Goal: Find specific page/section: Find specific page/section

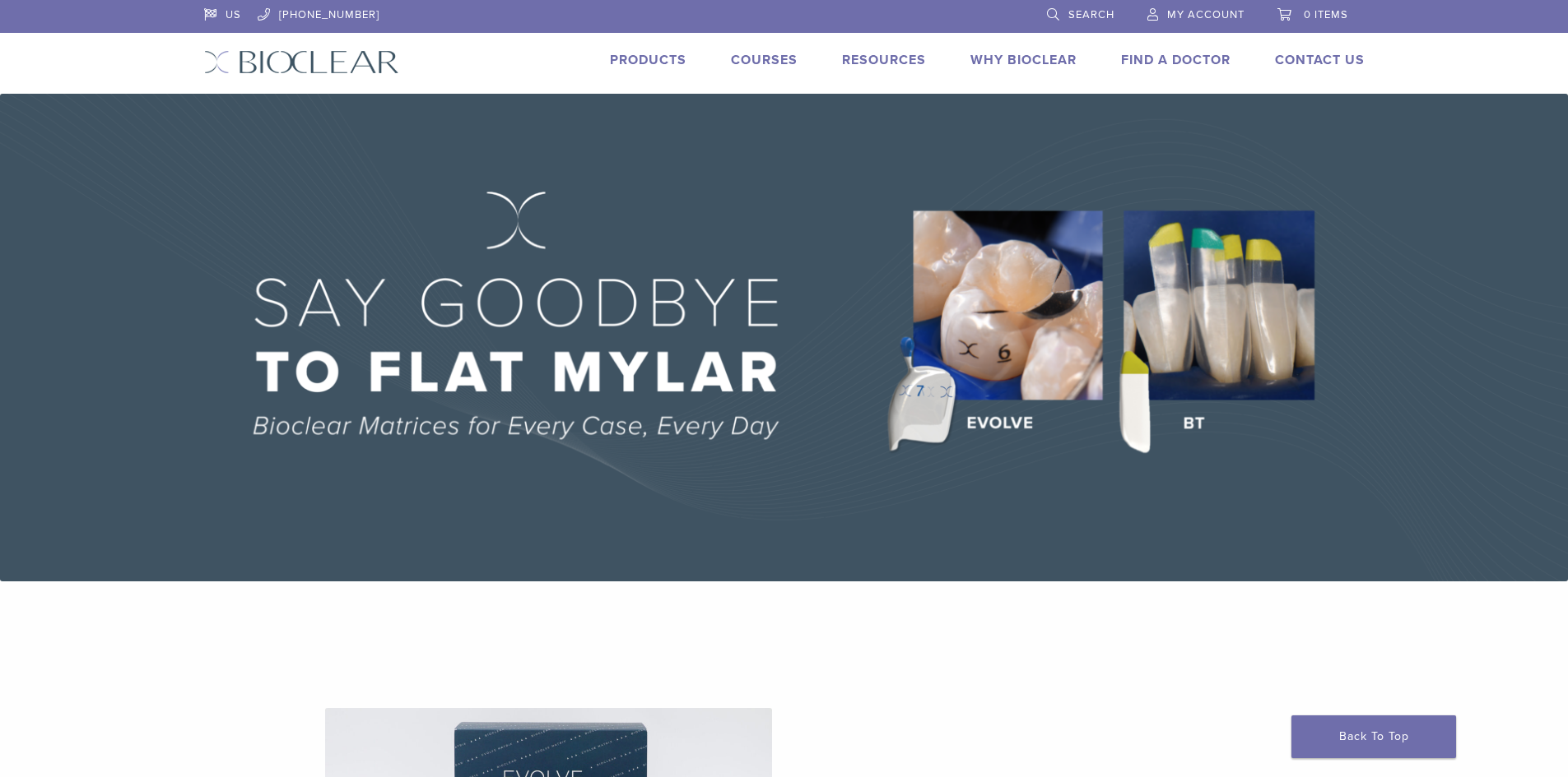
click at [650, 52] on link "Products" at bounding box center [648, 59] width 76 height 16
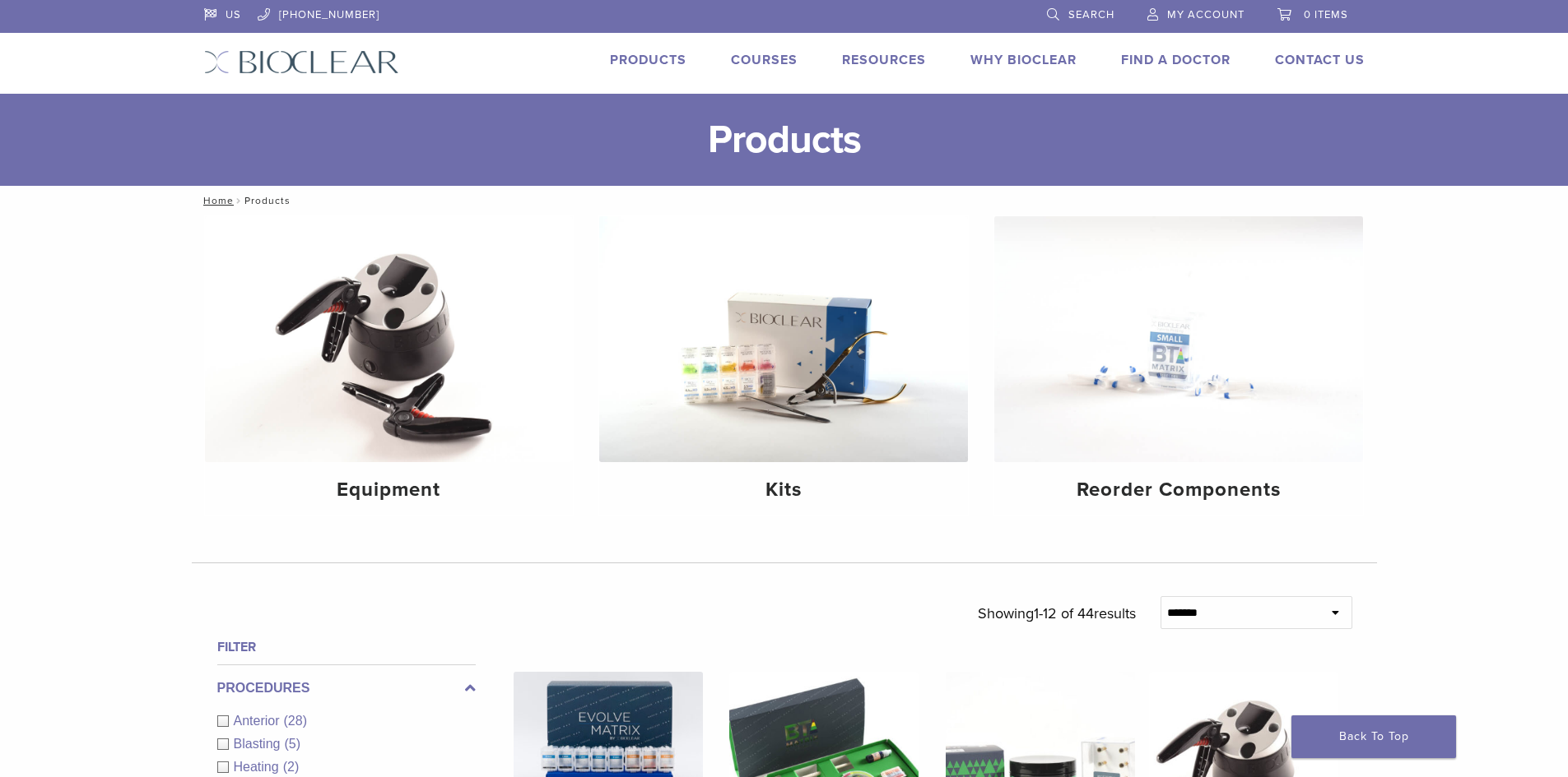
click at [1011, 57] on link "Why Bioclear" at bounding box center [1022, 59] width 106 height 16
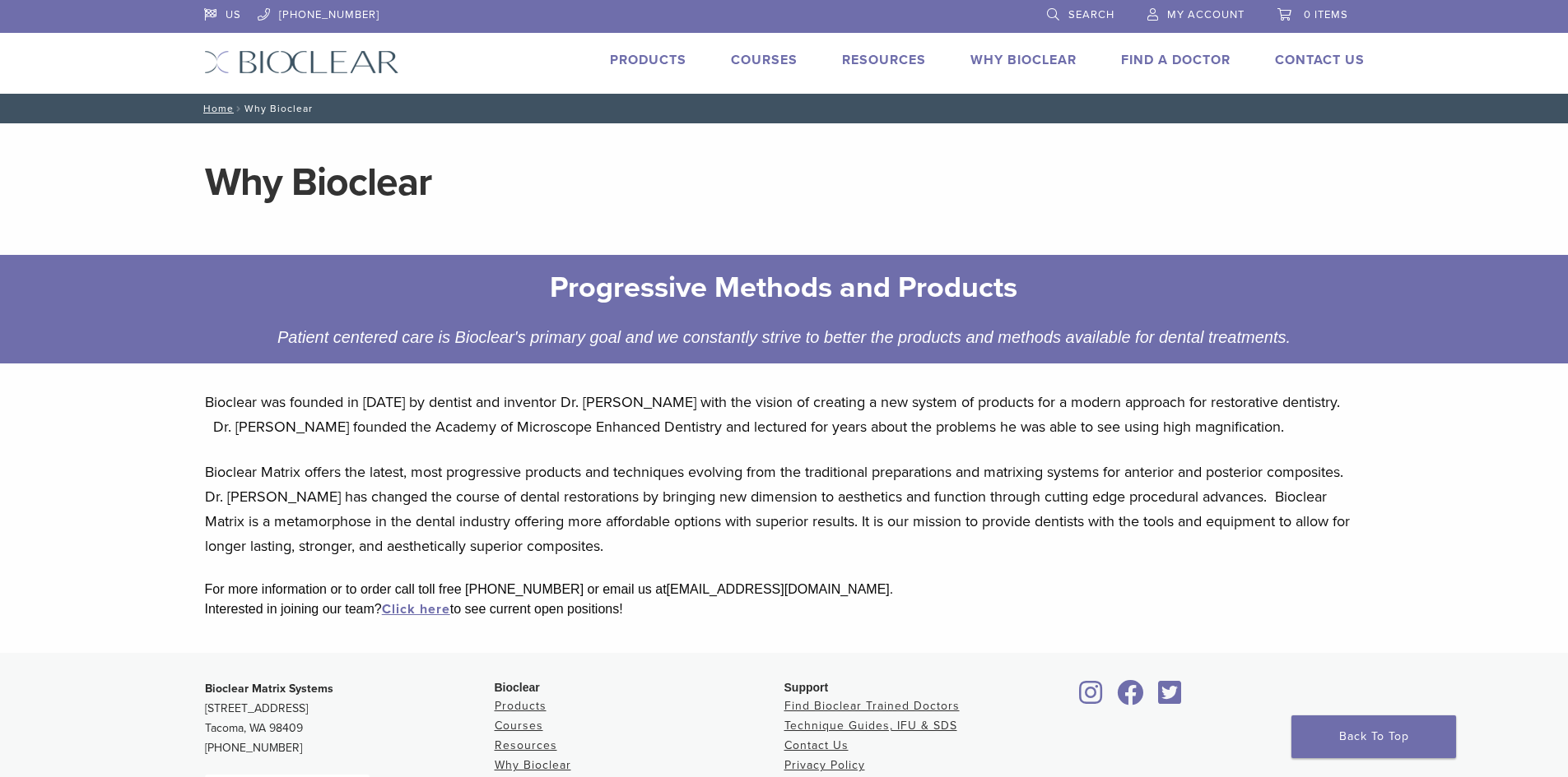
click at [768, 60] on link "Courses" at bounding box center [764, 59] width 67 height 16
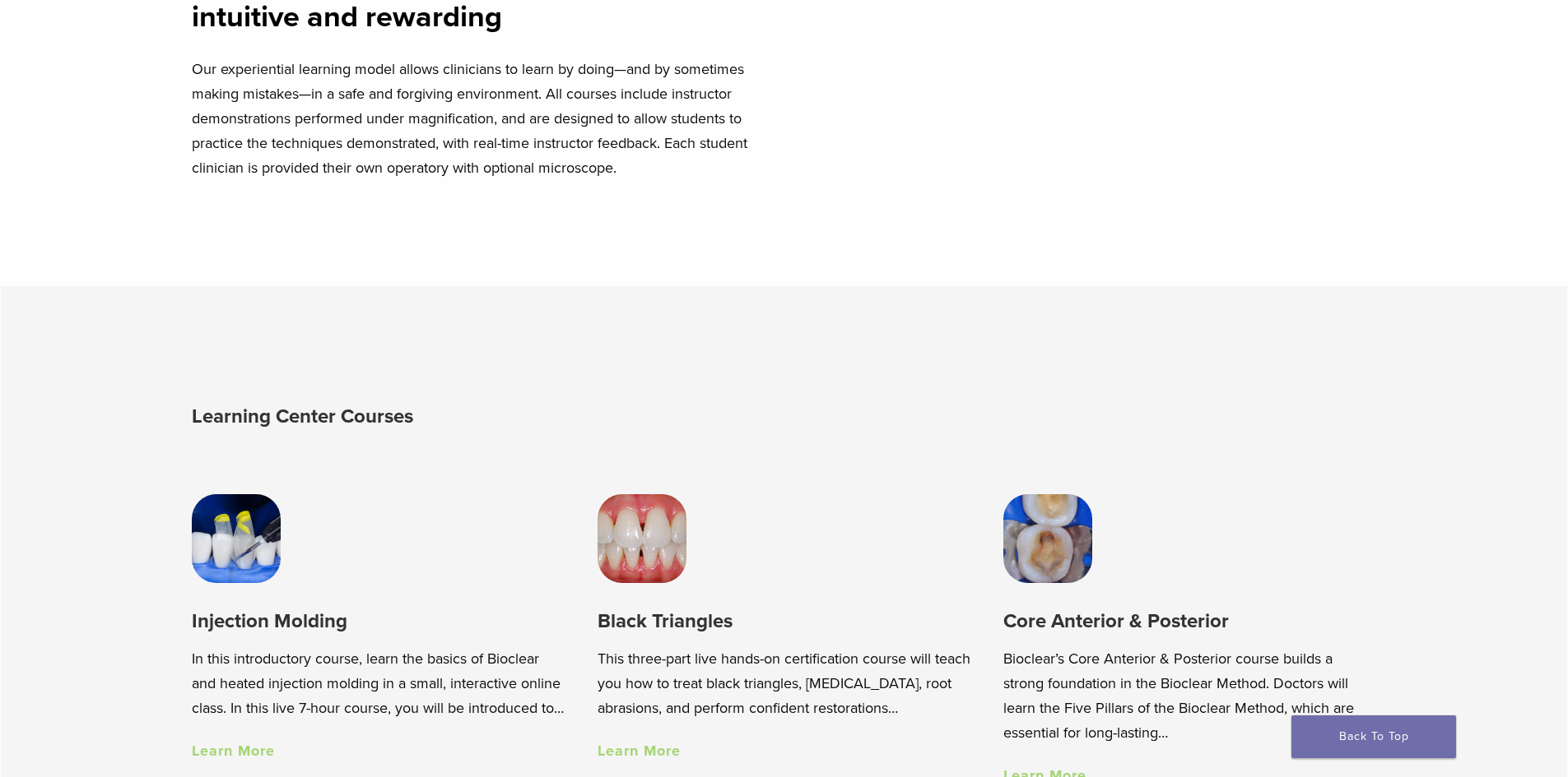
scroll to position [1070, 0]
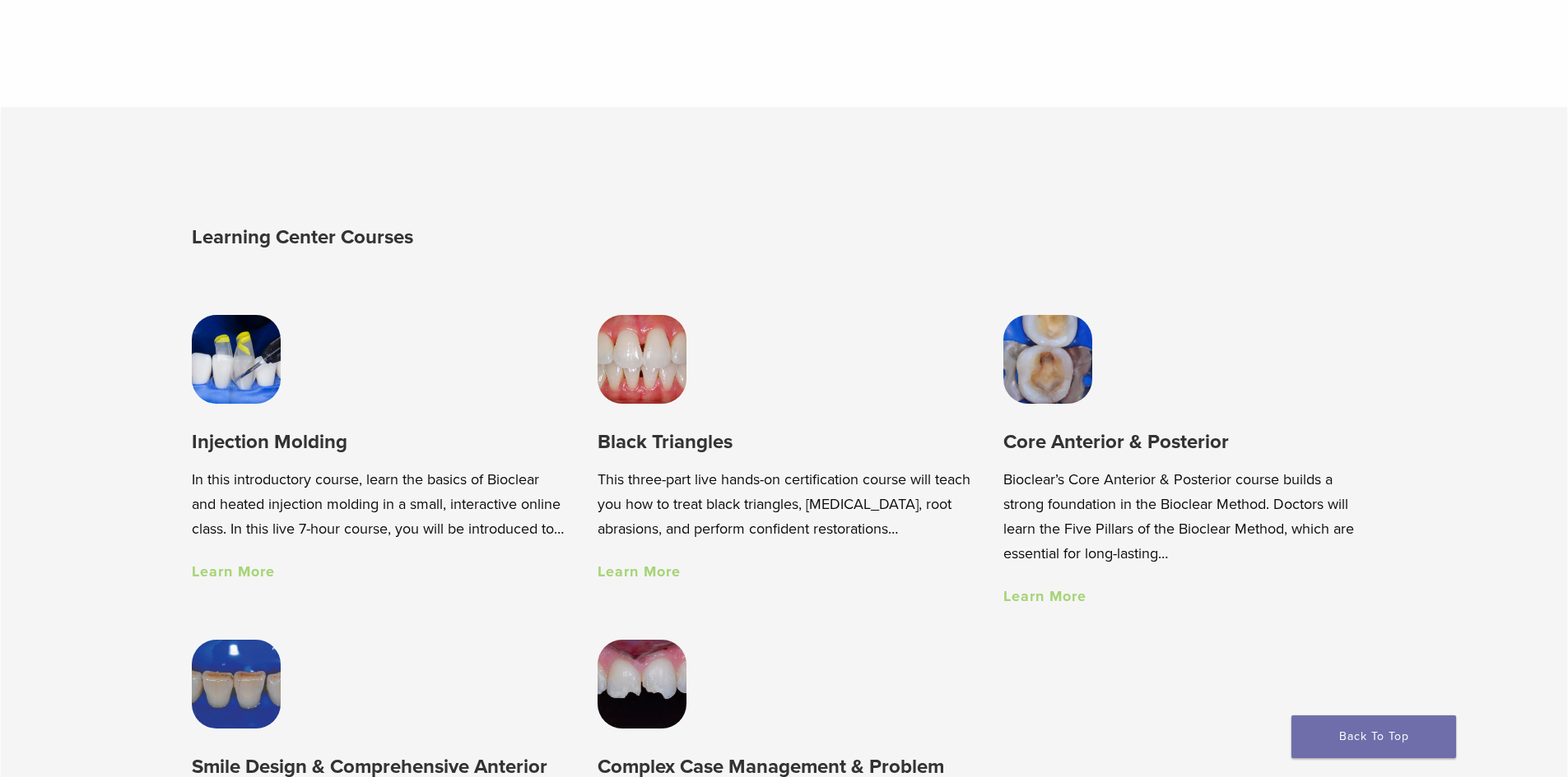
click at [656, 576] on link "Learn More" at bounding box center [638, 571] width 83 height 18
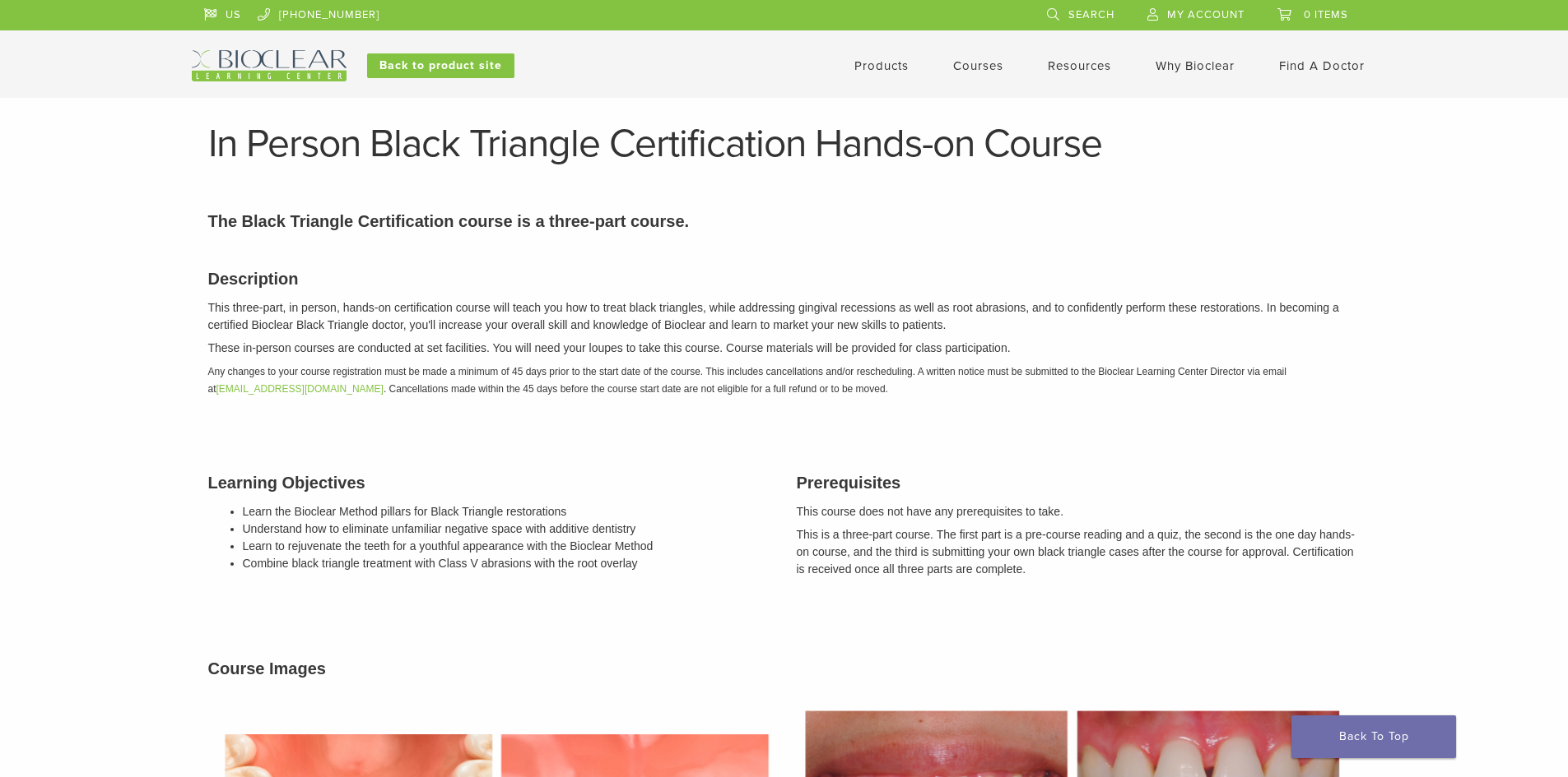
click at [1168, 64] on link "Why Bioclear" at bounding box center [1194, 66] width 79 height 15
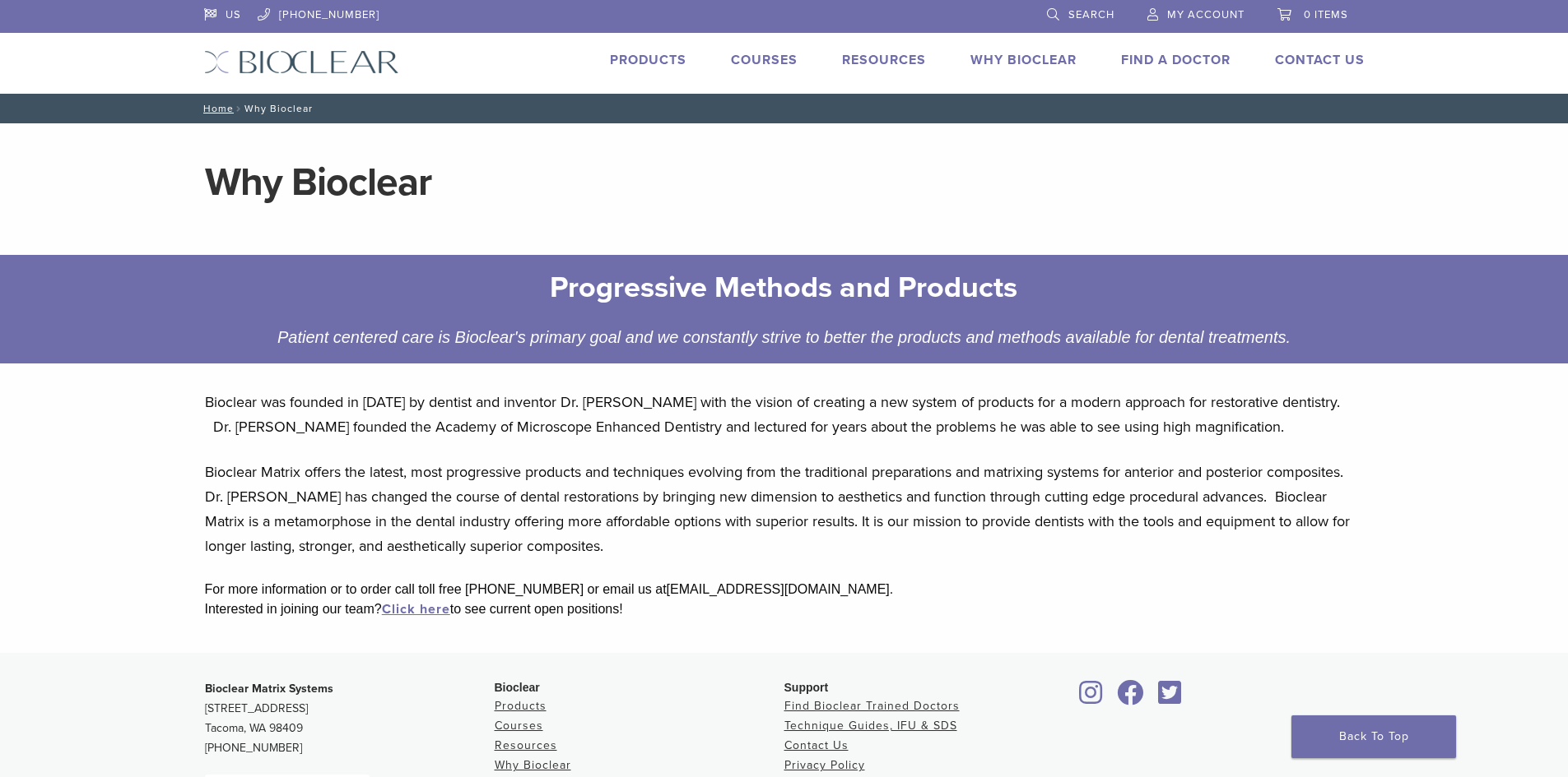
click at [652, 57] on link "Products" at bounding box center [648, 59] width 76 height 16
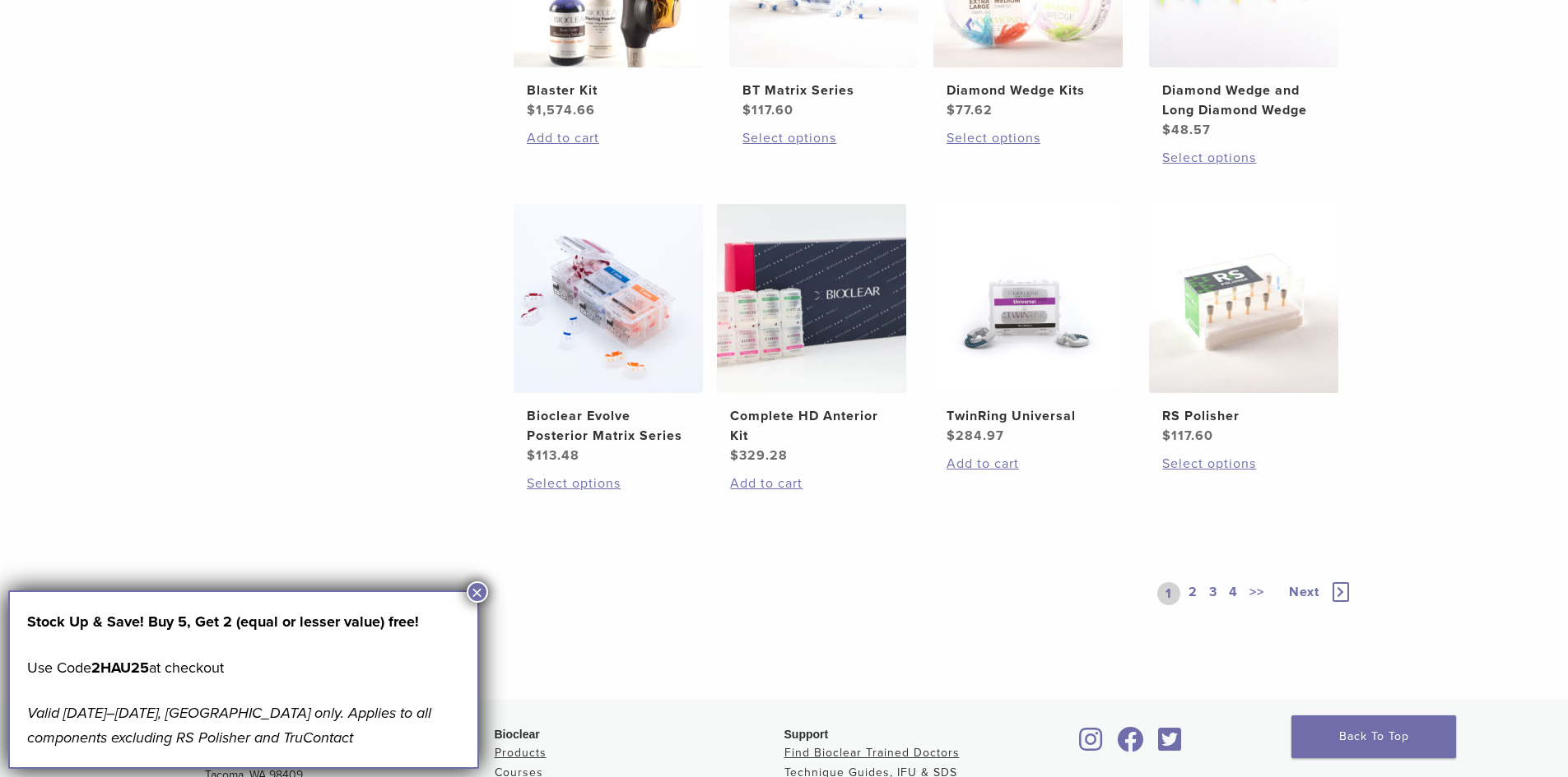
scroll to position [1271, 0]
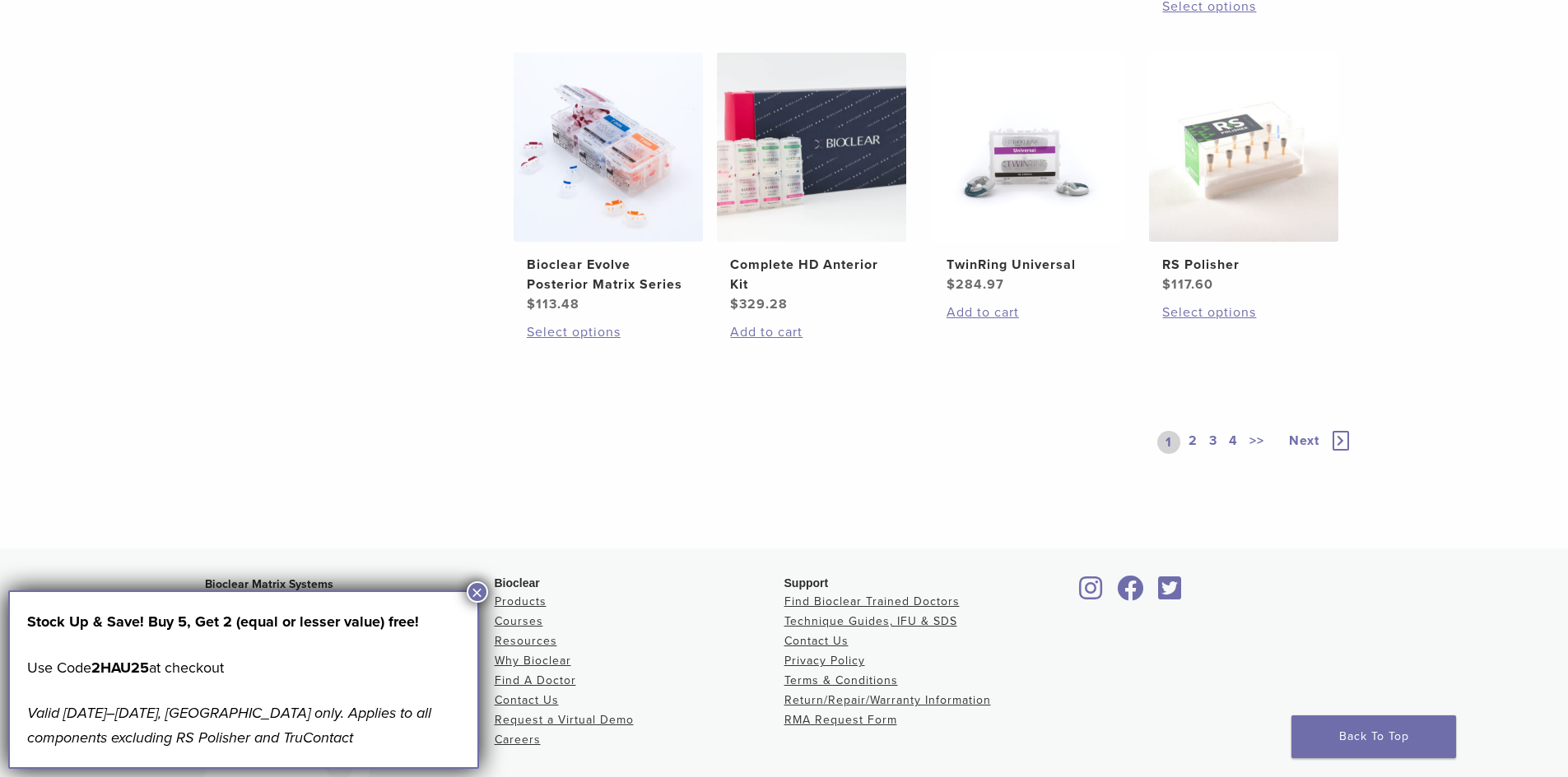
click at [480, 584] on button "×" at bounding box center [477, 592] width 21 height 21
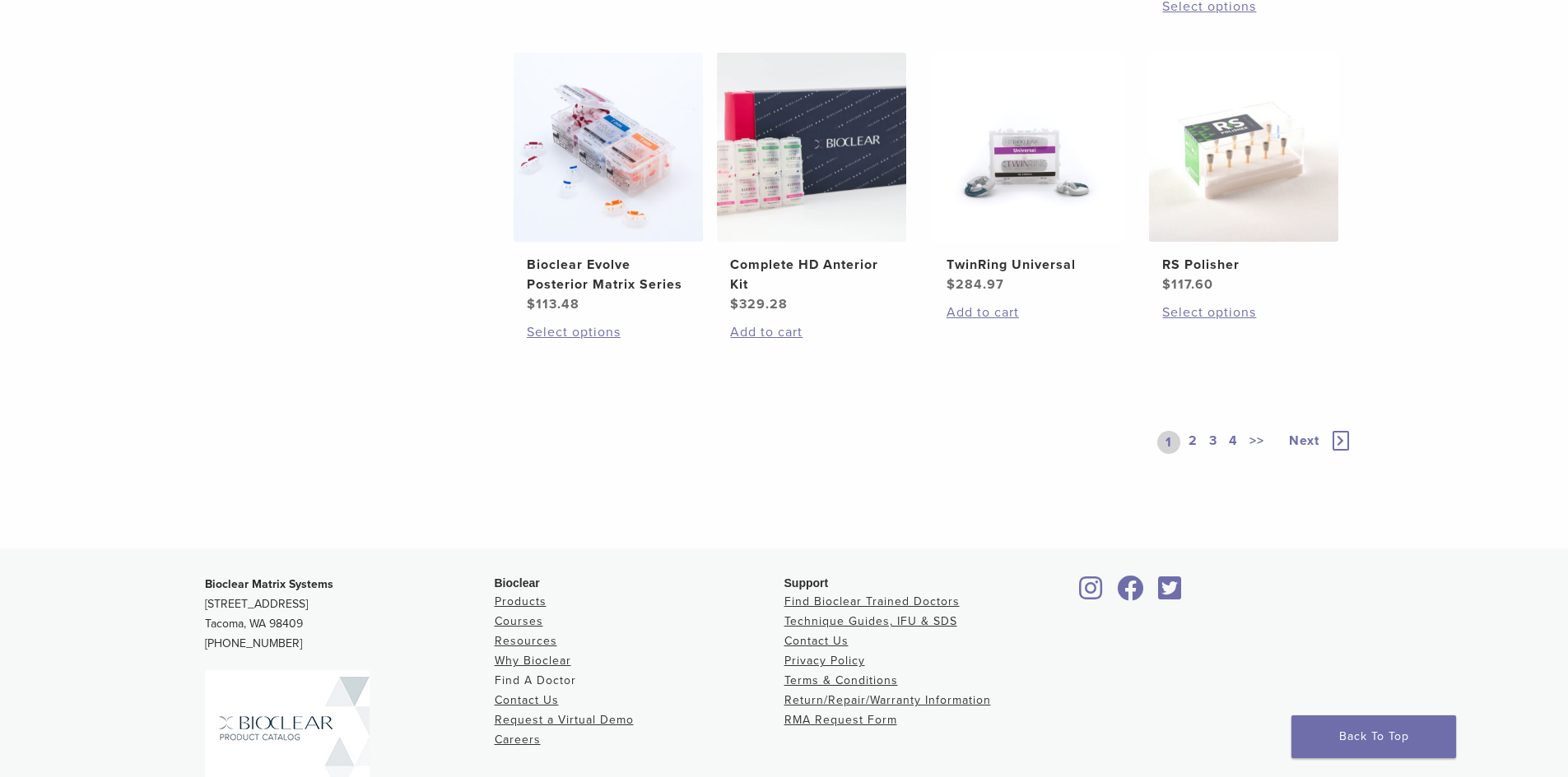
click at [547, 682] on link "Find A Doctor" at bounding box center [535, 681] width 81 height 14
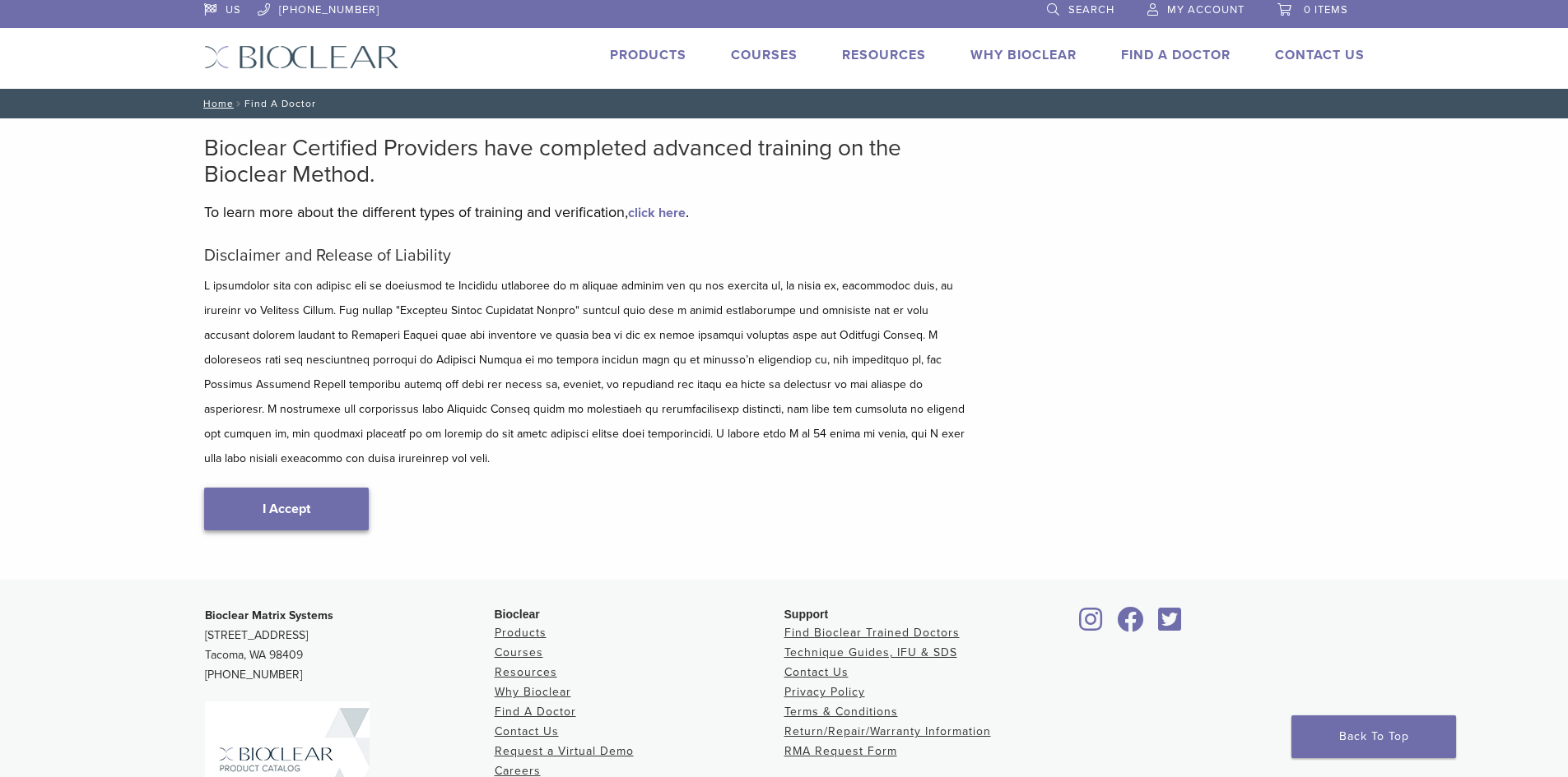
scroll to position [176, 0]
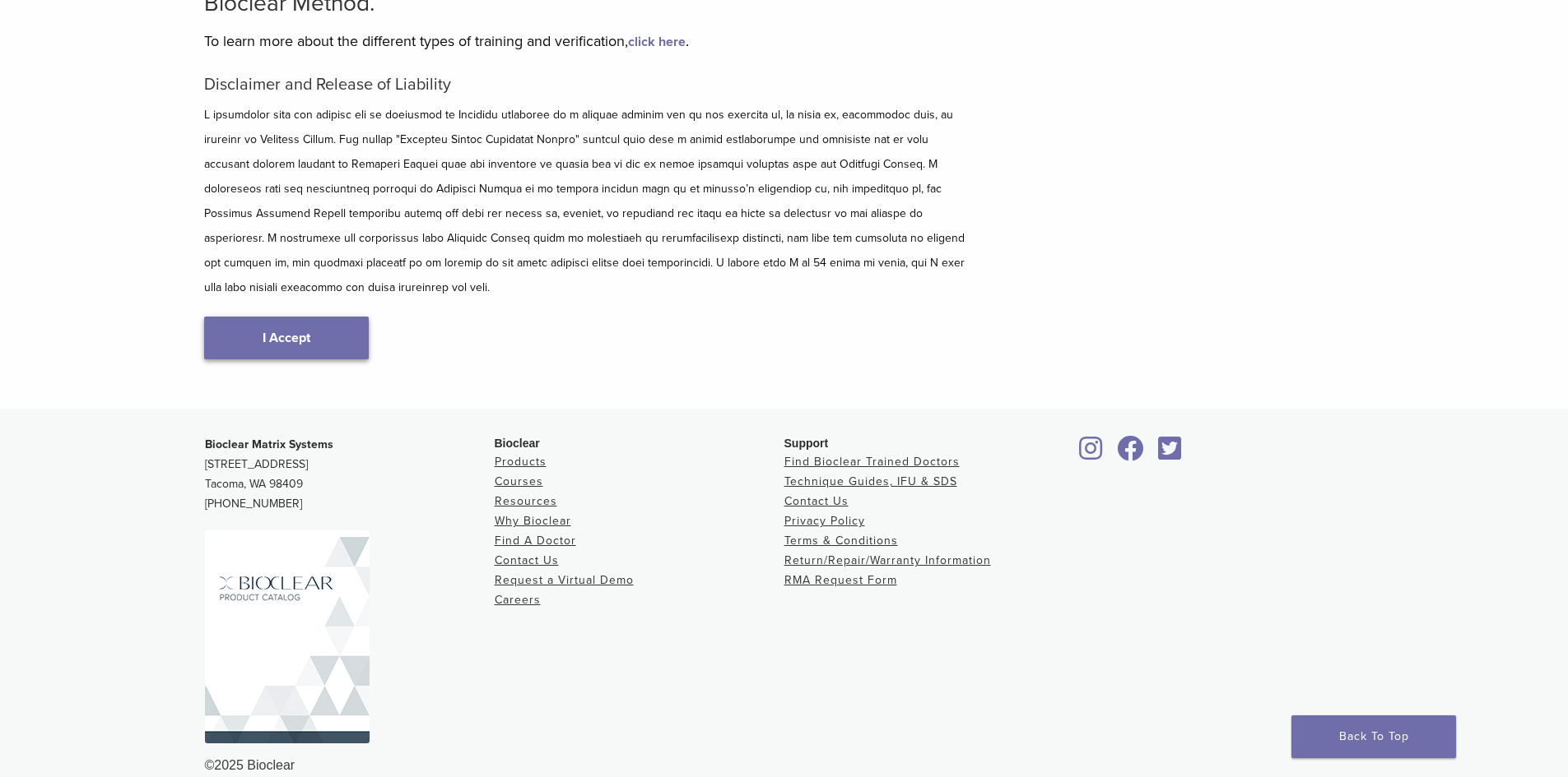
click at [291, 317] on link "I Accept" at bounding box center [286, 337] width 165 height 43
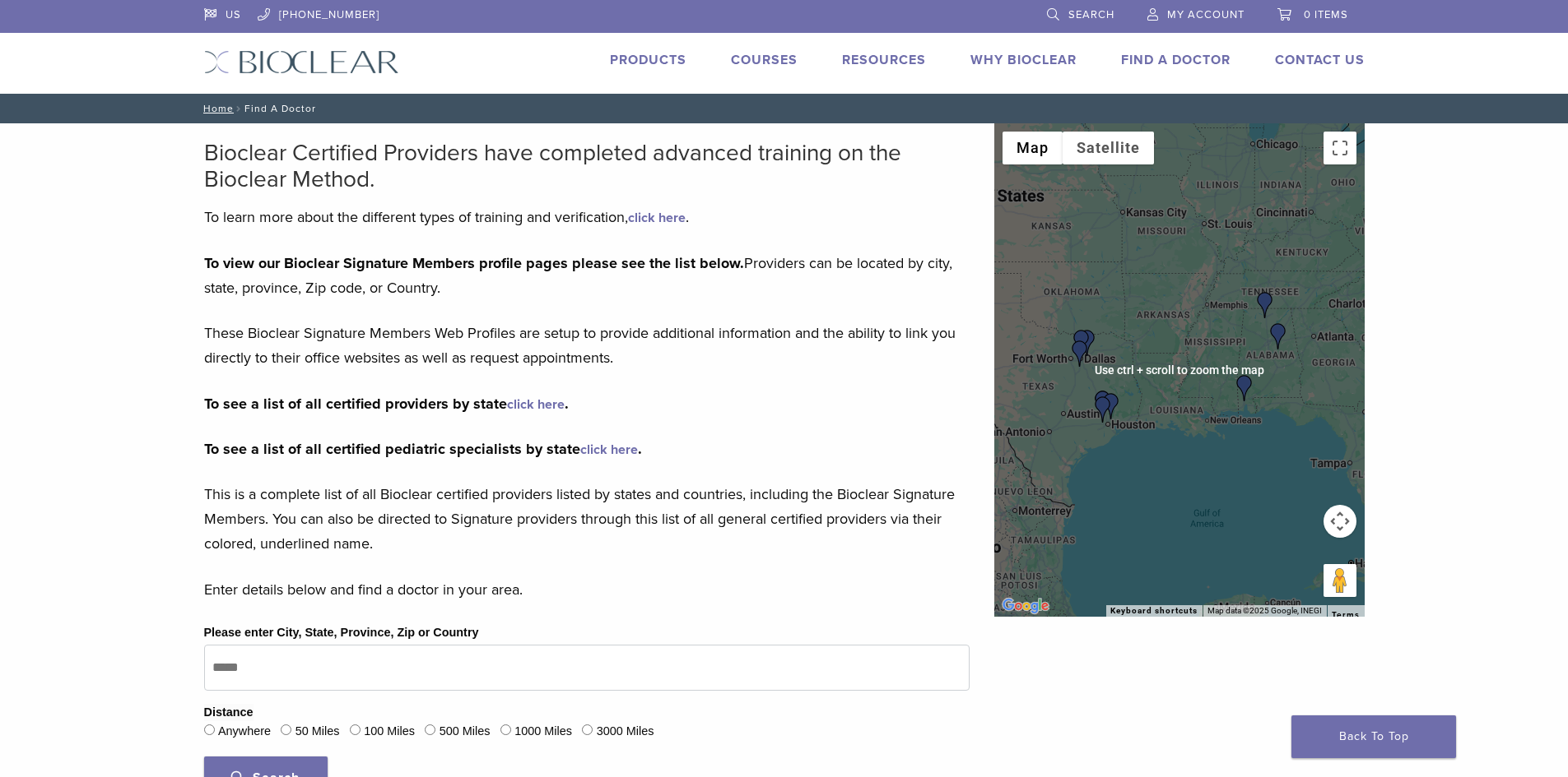
click at [1189, 421] on div at bounding box center [1179, 370] width 370 height 494
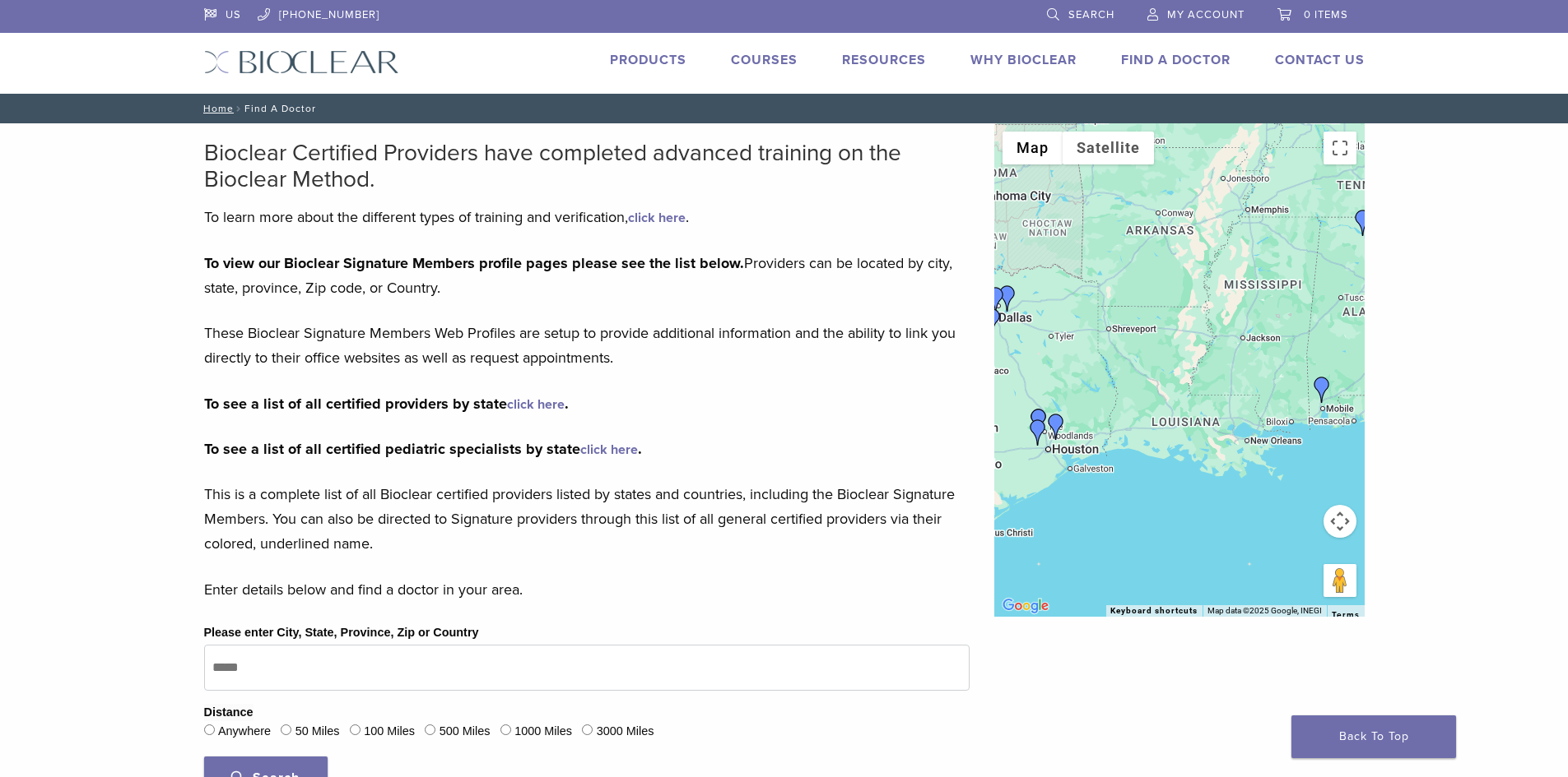
drag, startPoint x: 1223, startPoint y: 409, endPoint x: 1196, endPoint y: 415, distance: 27.7
click at [1281, 396] on div at bounding box center [1179, 370] width 370 height 494
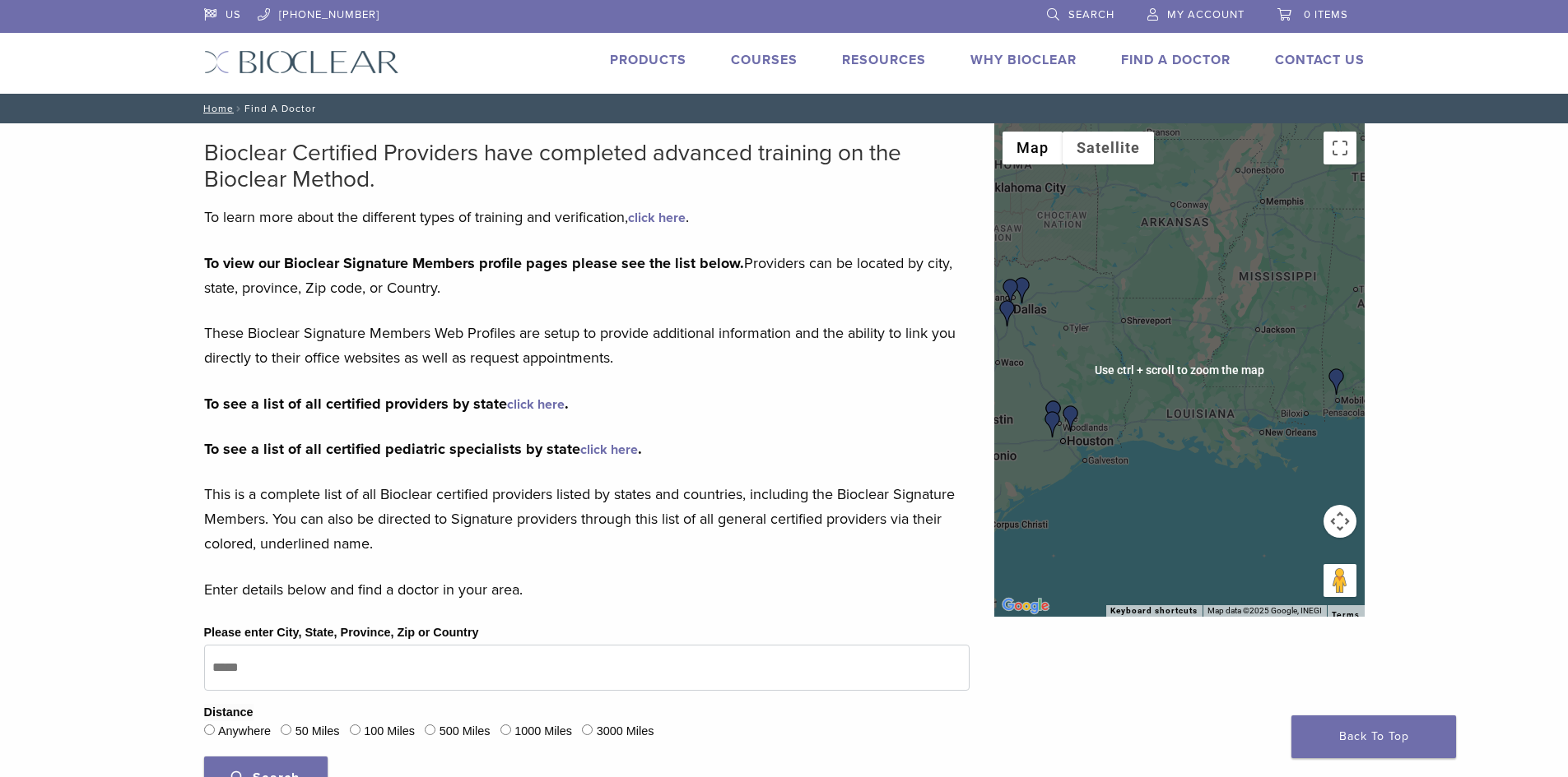
click at [1057, 438] on div at bounding box center [1179, 370] width 370 height 494
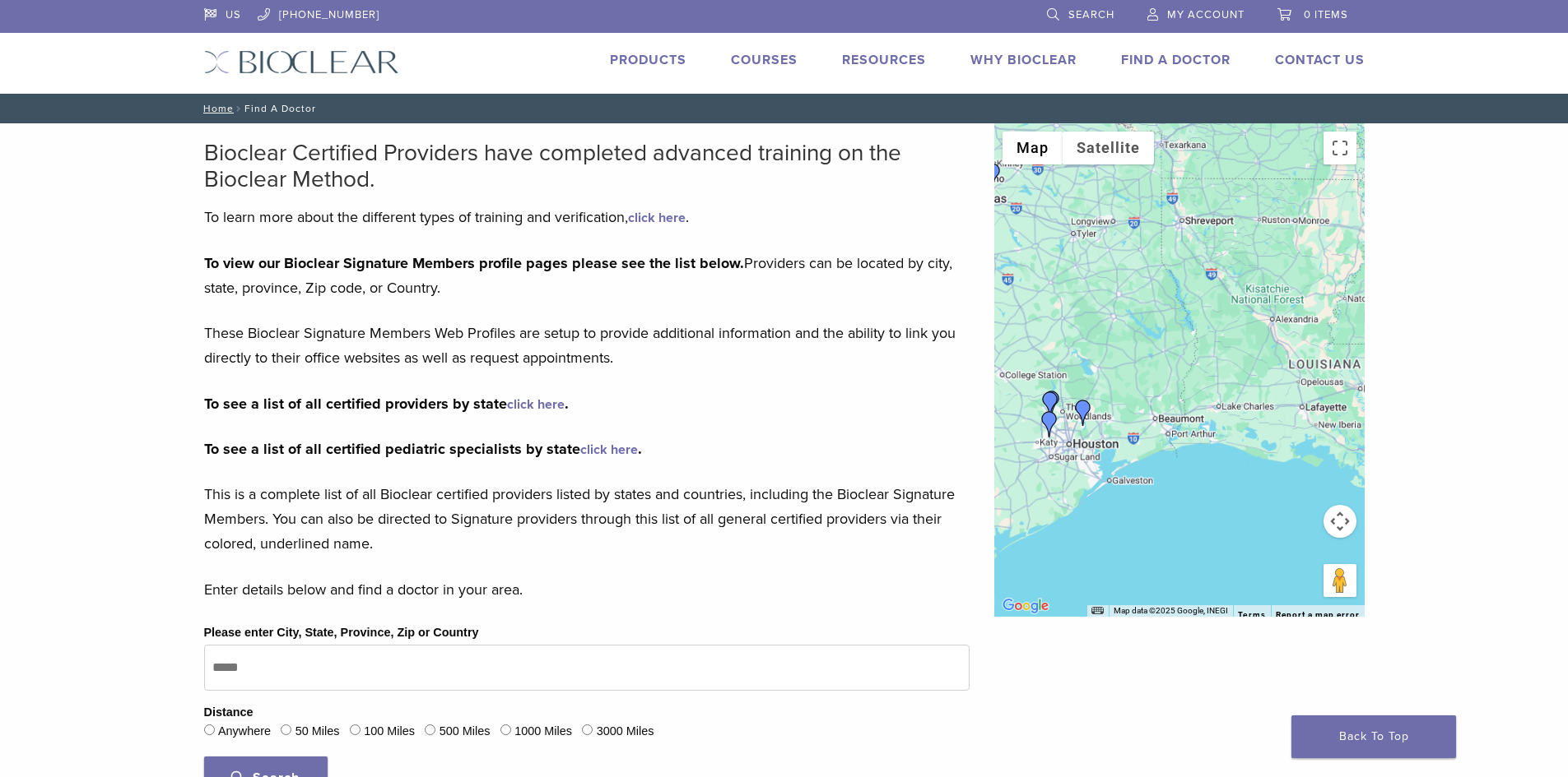
click at [1063, 440] on div at bounding box center [1179, 370] width 370 height 494
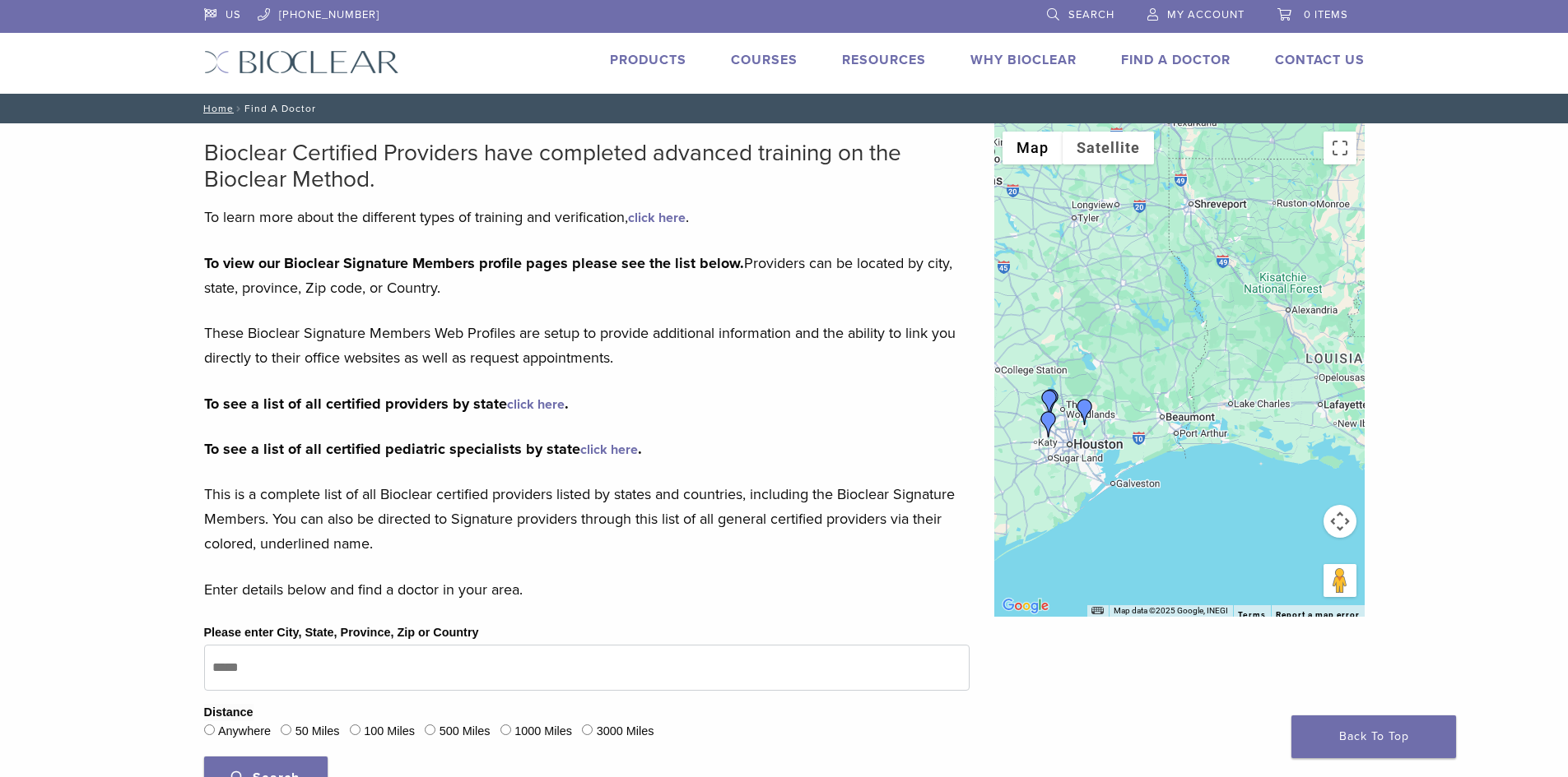
click at [1063, 440] on div at bounding box center [1179, 370] width 370 height 494
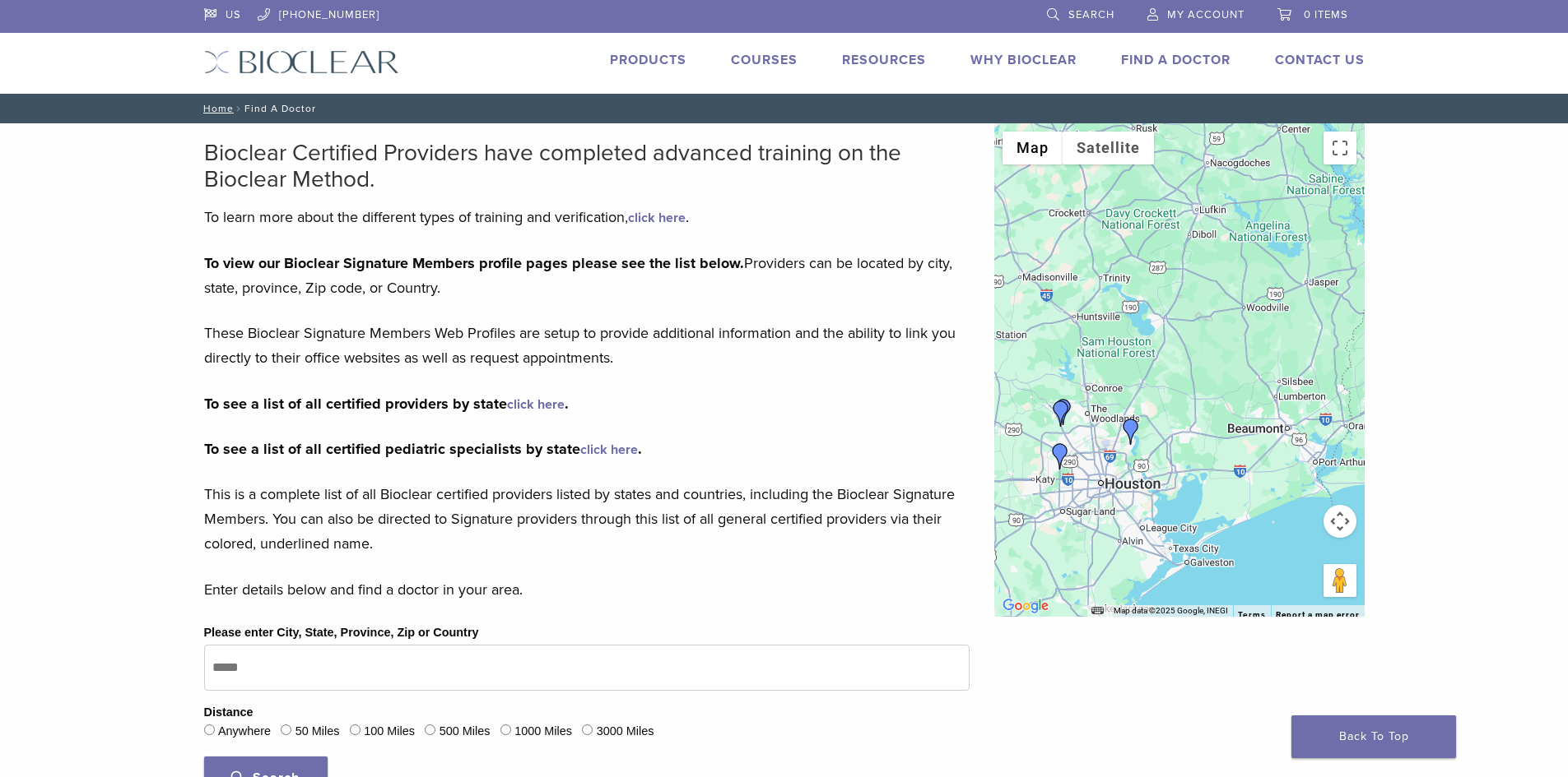
click at [1101, 464] on div at bounding box center [1179, 370] width 370 height 494
click at [1101, 458] on div at bounding box center [1179, 370] width 370 height 494
click at [1101, 457] on div at bounding box center [1179, 370] width 370 height 494
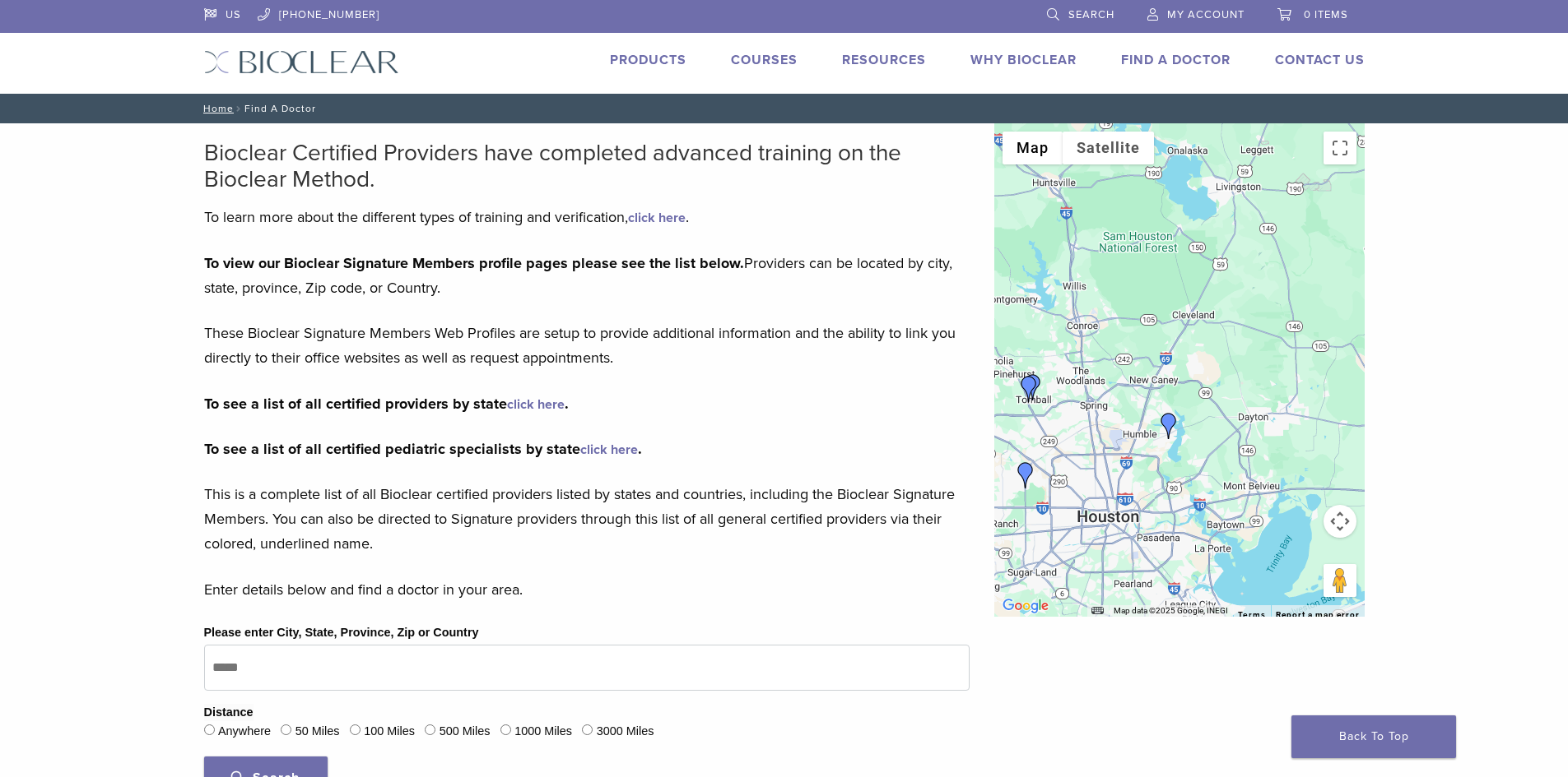
click at [1165, 419] on img "Dr. Mash Ameri" at bounding box center [1168, 426] width 27 height 27
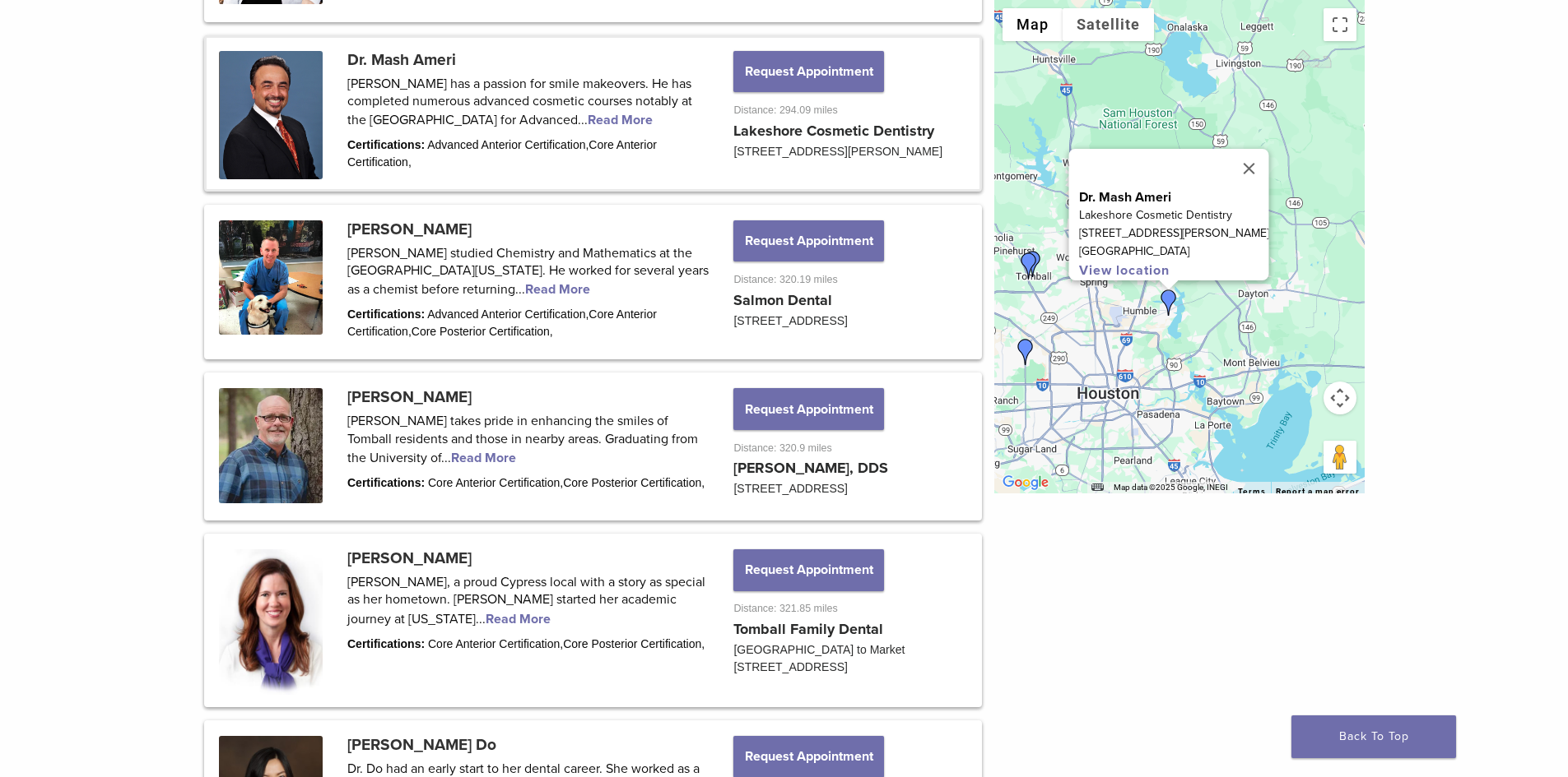
scroll to position [1065, 0]
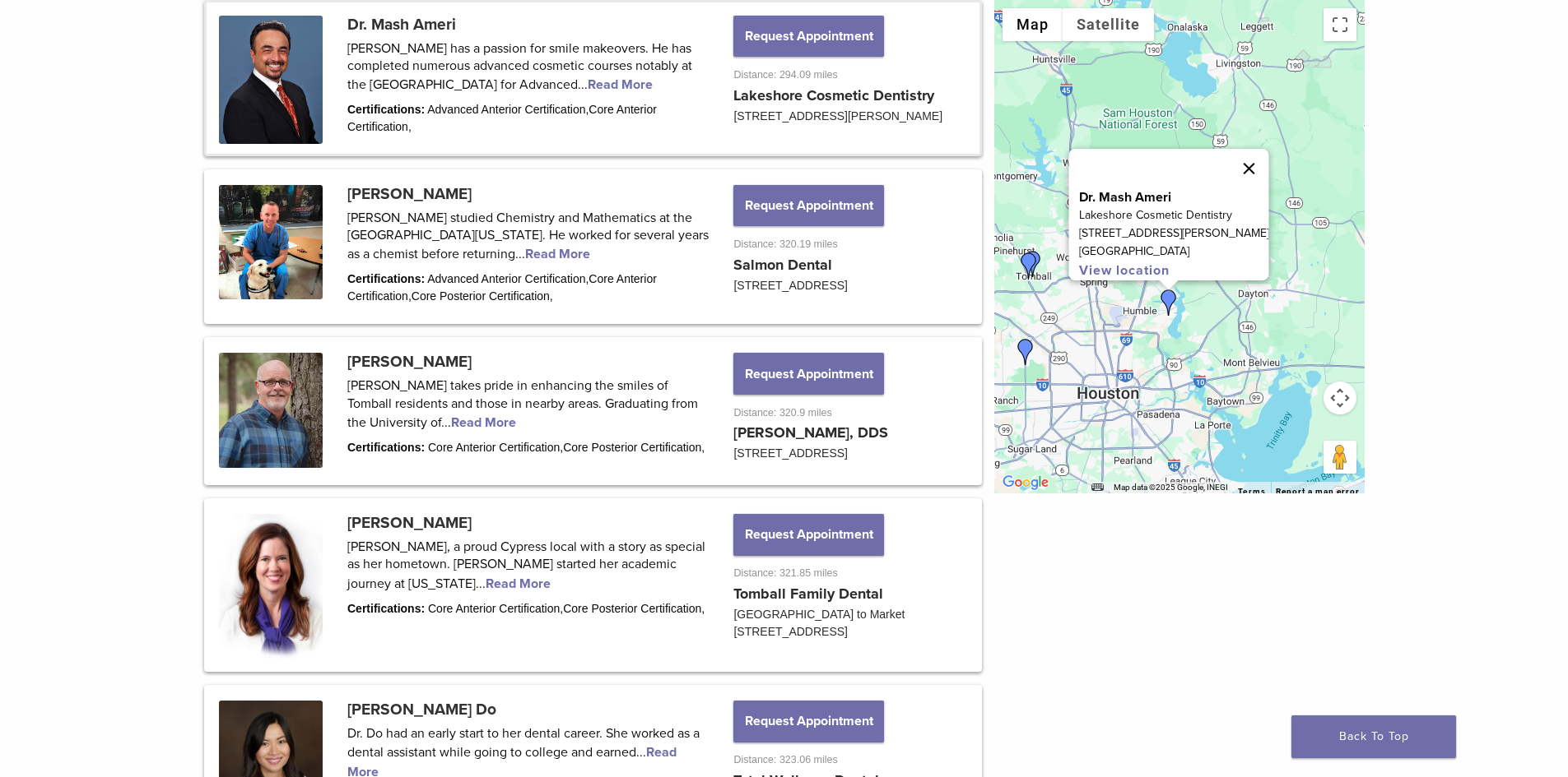
click at [1233, 159] on button "Close" at bounding box center [1248, 168] width 39 height 39
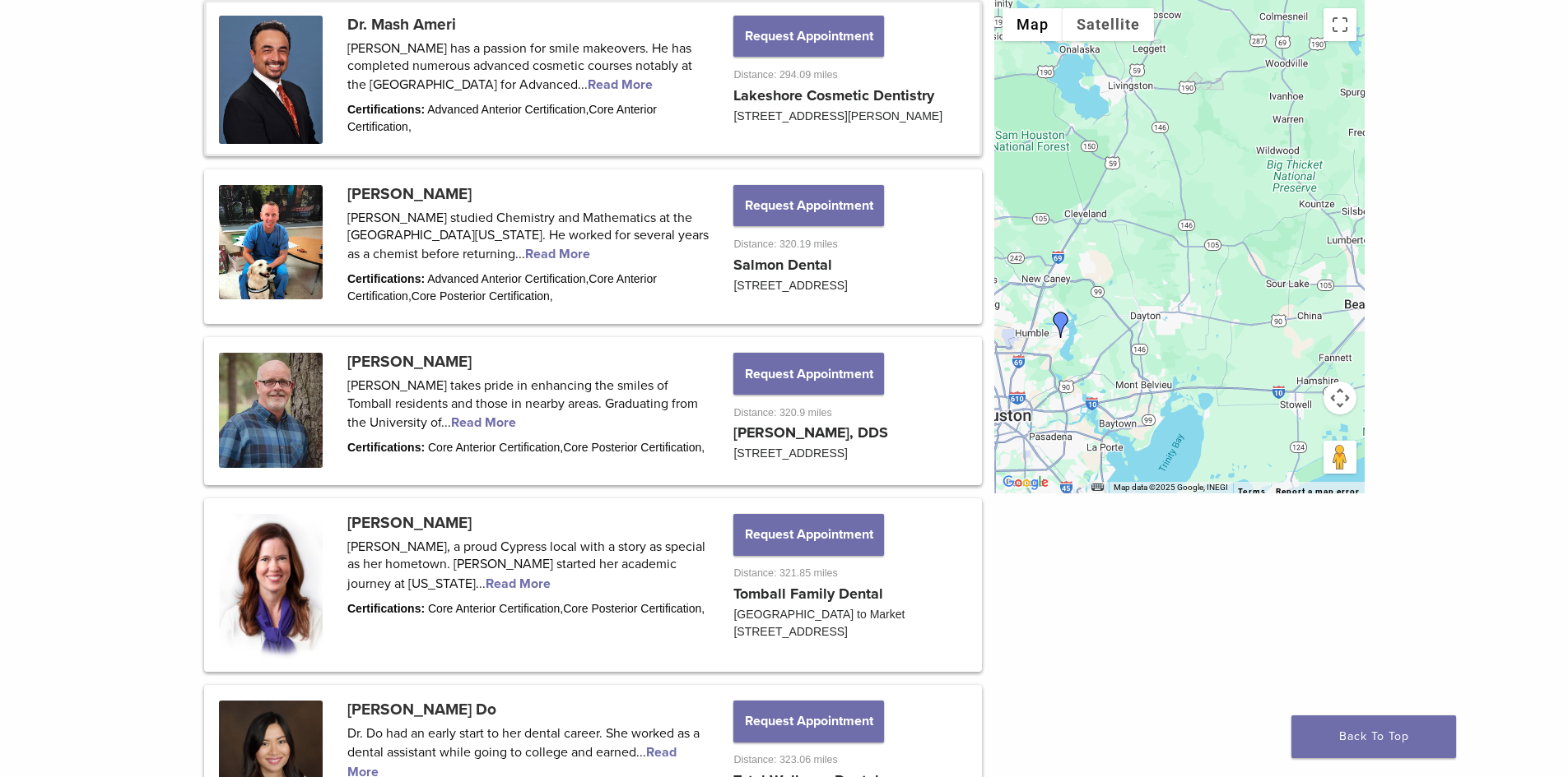
drag, startPoint x: 1318, startPoint y: 225, endPoint x: 1208, endPoint y: 249, distance: 112.6
click at [1208, 249] on div at bounding box center [1179, 247] width 370 height 494
drag, startPoint x: 1231, startPoint y: 249, endPoint x: 1028, endPoint y: 248, distance: 203.0
click at [1028, 248] on div at bounding box center [1179, 247] width 370 height 494
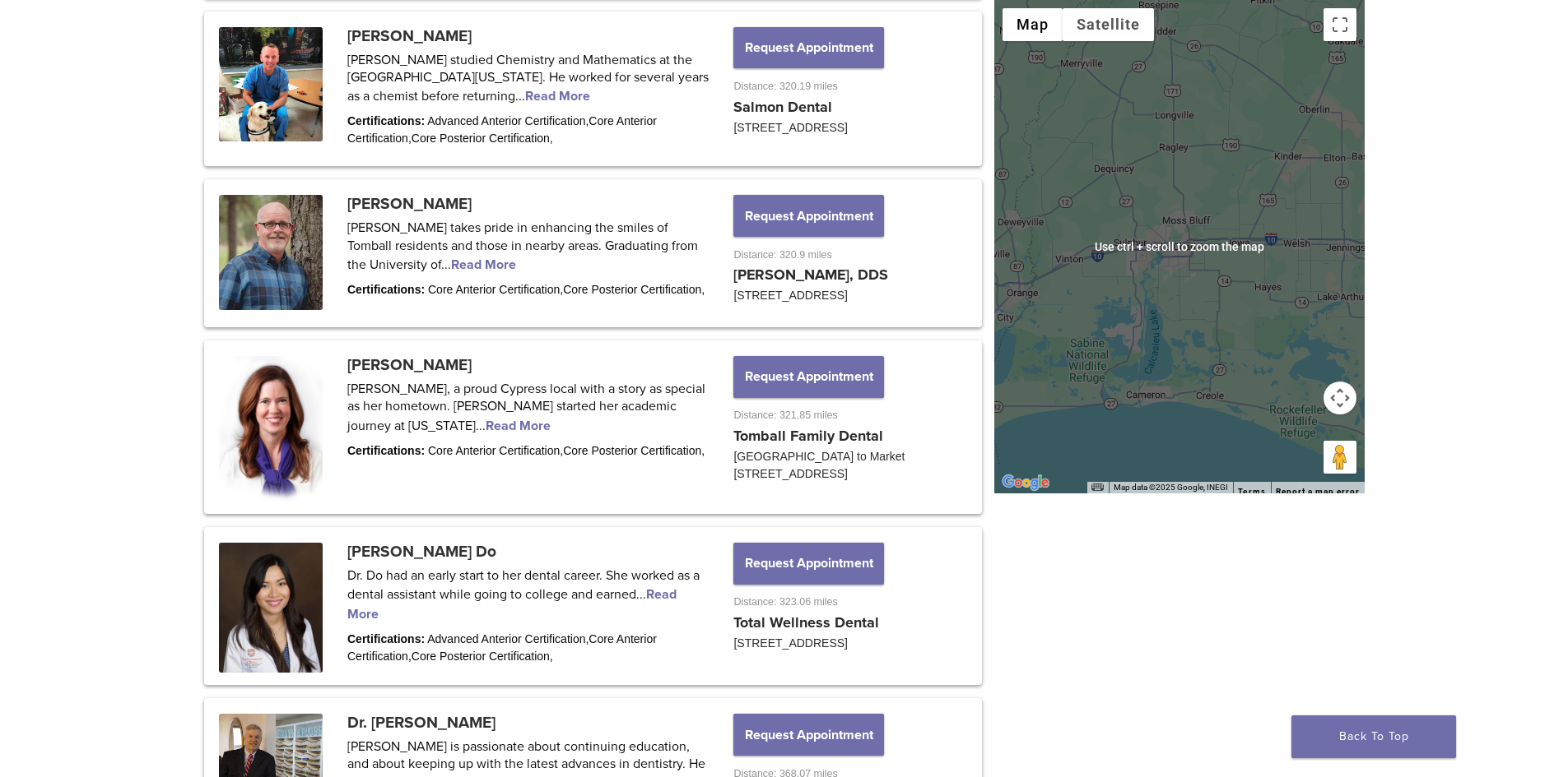
scroll to position [1230, 0]
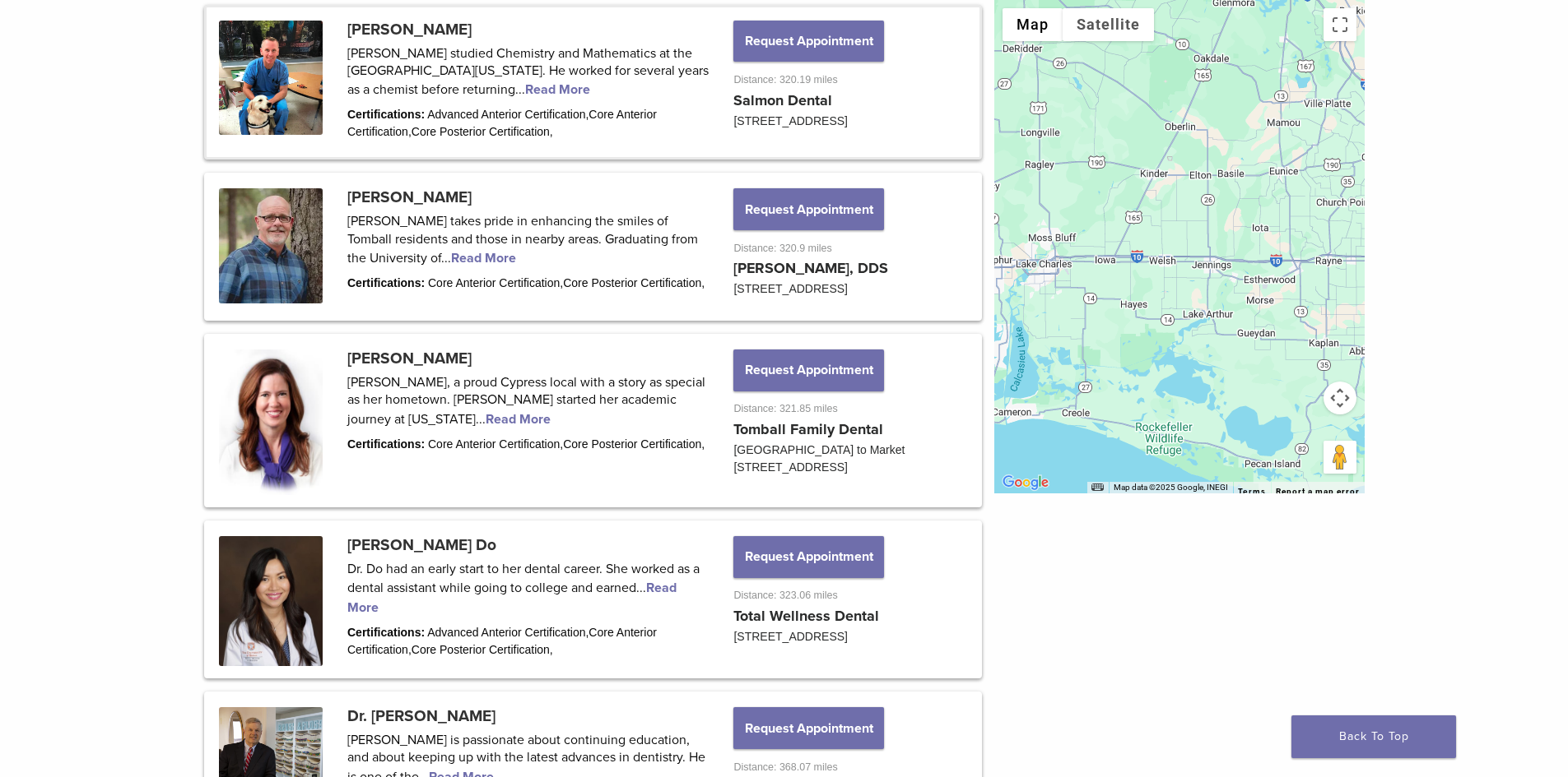
drag, startPoint x: 1128, startPoint y: 214, endPoint x: 980, endPoint y: 153, distance: 160.1
click at [980, 153] on div "Bioclear Certified Providers have completed advanced training on the Bioclear M…" at bounding box center [784, 167] width 1185 height 2546
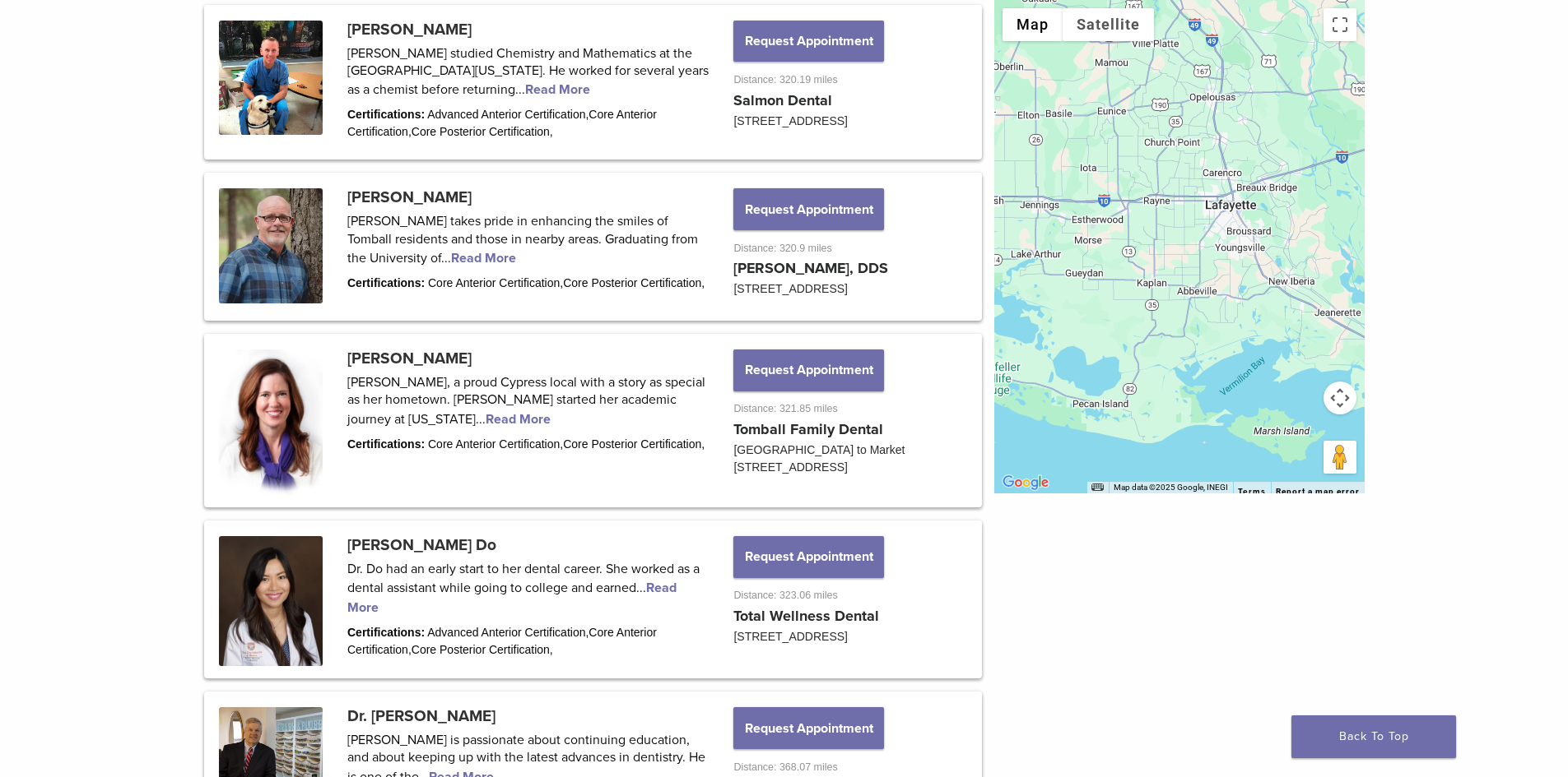
drag, startPoint x: 1233, startPoint y: 216, endPoint x: 1079, endPoint y: 183, distance: 157.5
click at [1079, 181] on div at bounding box center [1179, 247] width 370 height 494
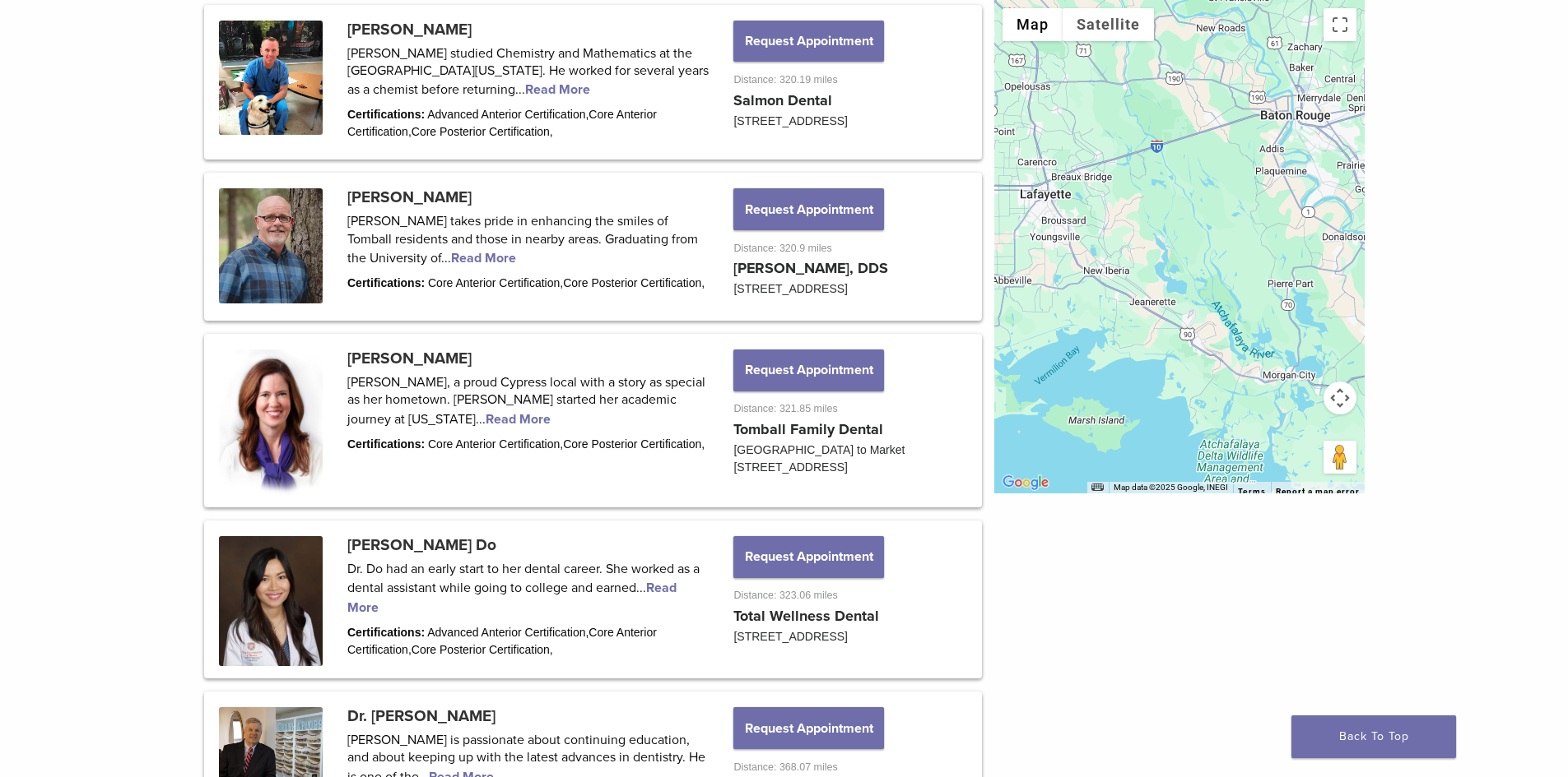
drag, startPoint x: 1175, startPoint y: 235, endPoint x: 1046, endPoint y: 238, distance: 129.0
click at [1046, 238] on div at bounding box center [1179, 247] width 370 height 494
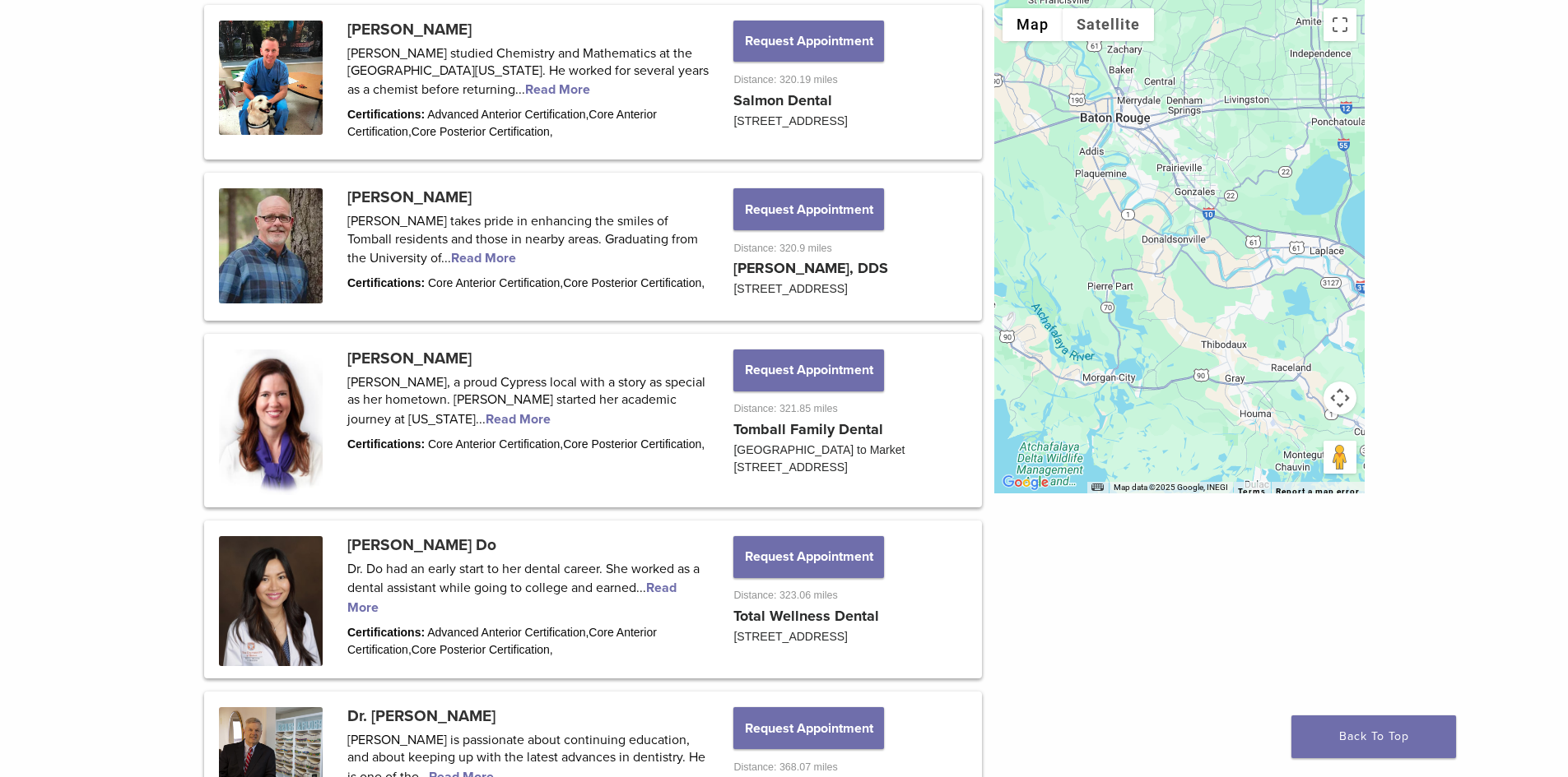
click at [1340, 404] on button "Map camera controls" at bounding box center [1339, 398] width 33 height 33
click at [1295, 439] on button "Zoom out" at bounding box center [1298, 439] width 33 height 33
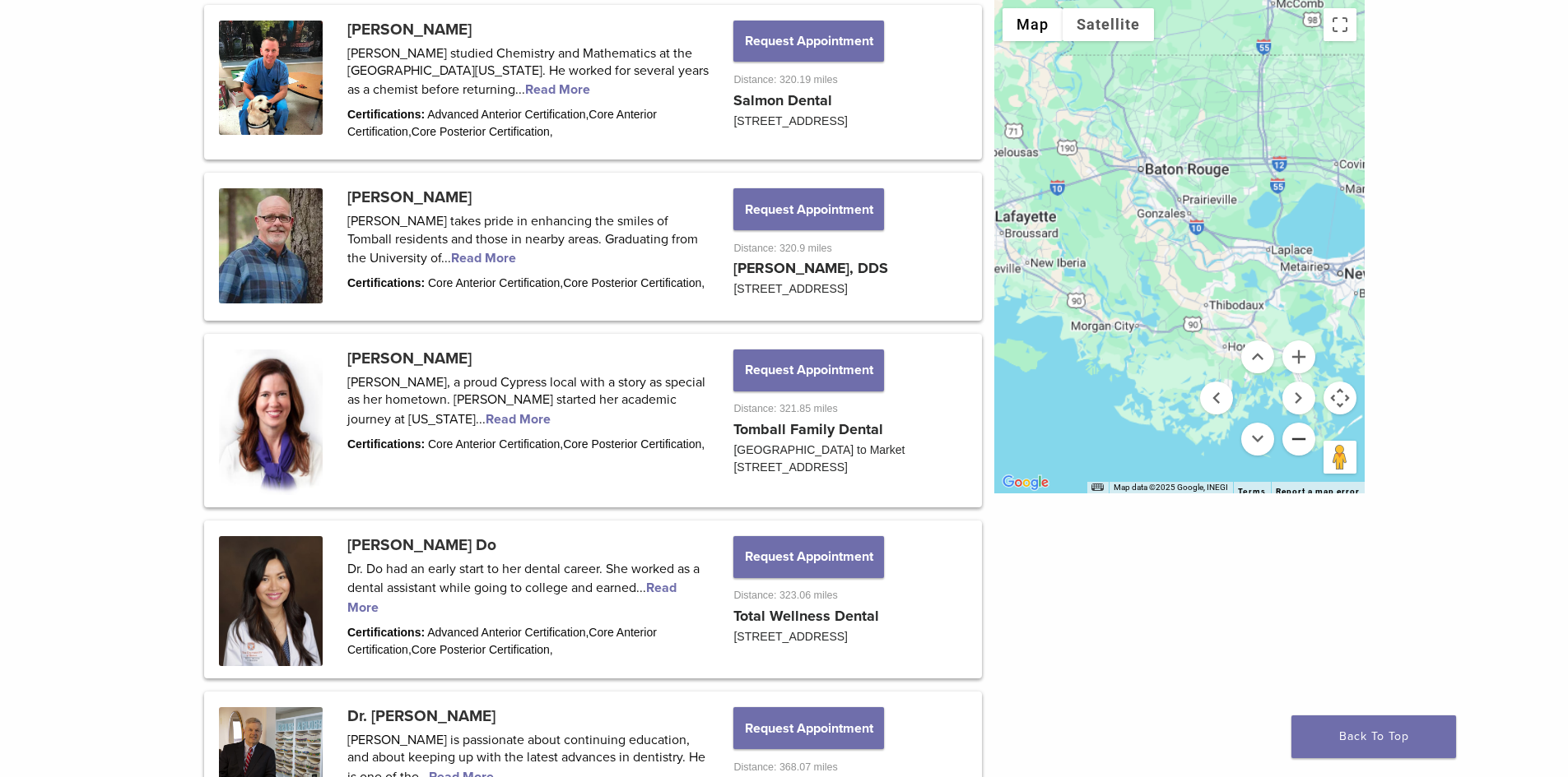
click at [1295, 439] on button "Zoom out" at bounding box center [1298, 439] width 33 height 33
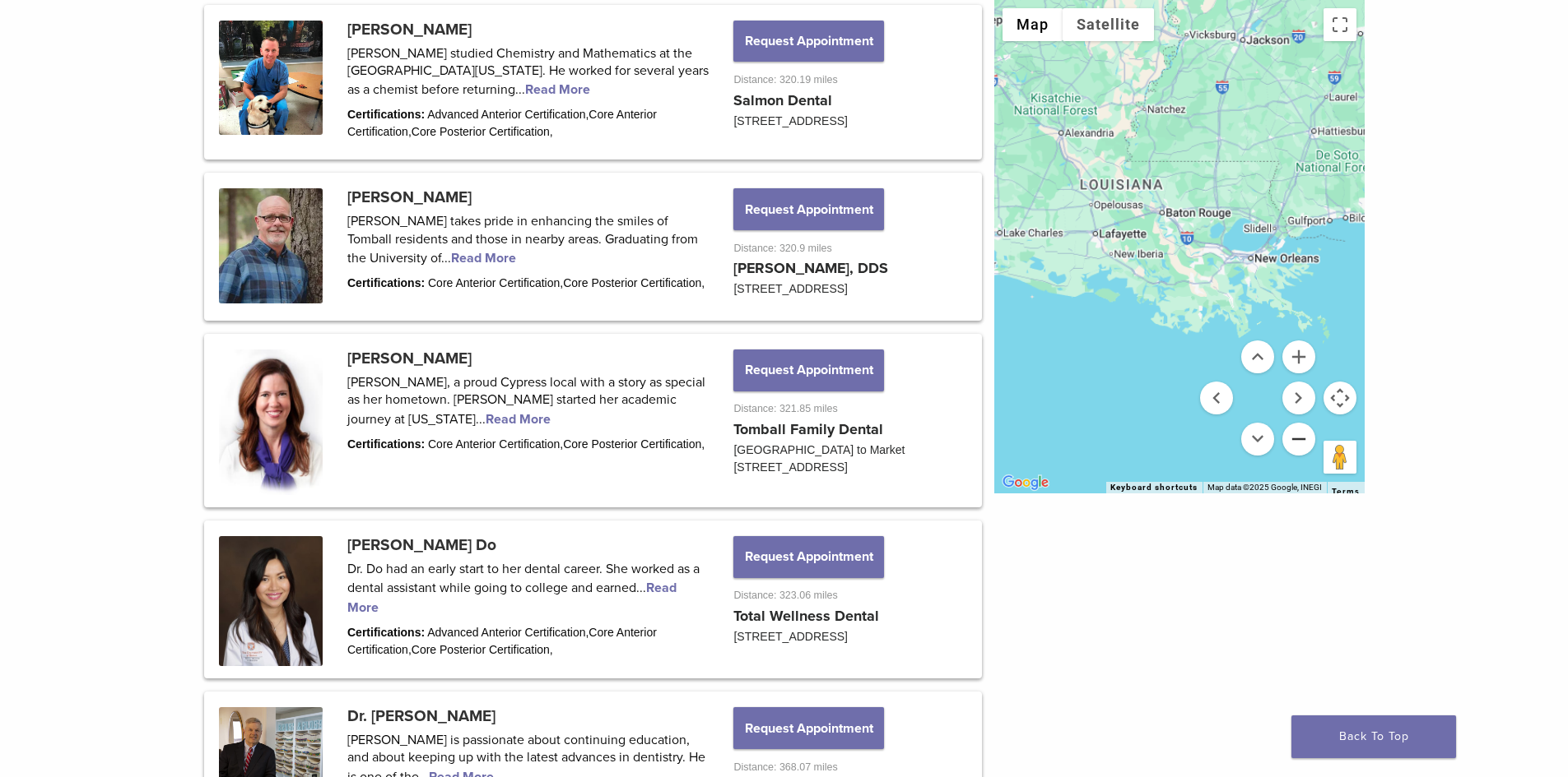
click at [1295, 439] on button "Zoom out" at bounding box center [1298, 439] width 33 height 33
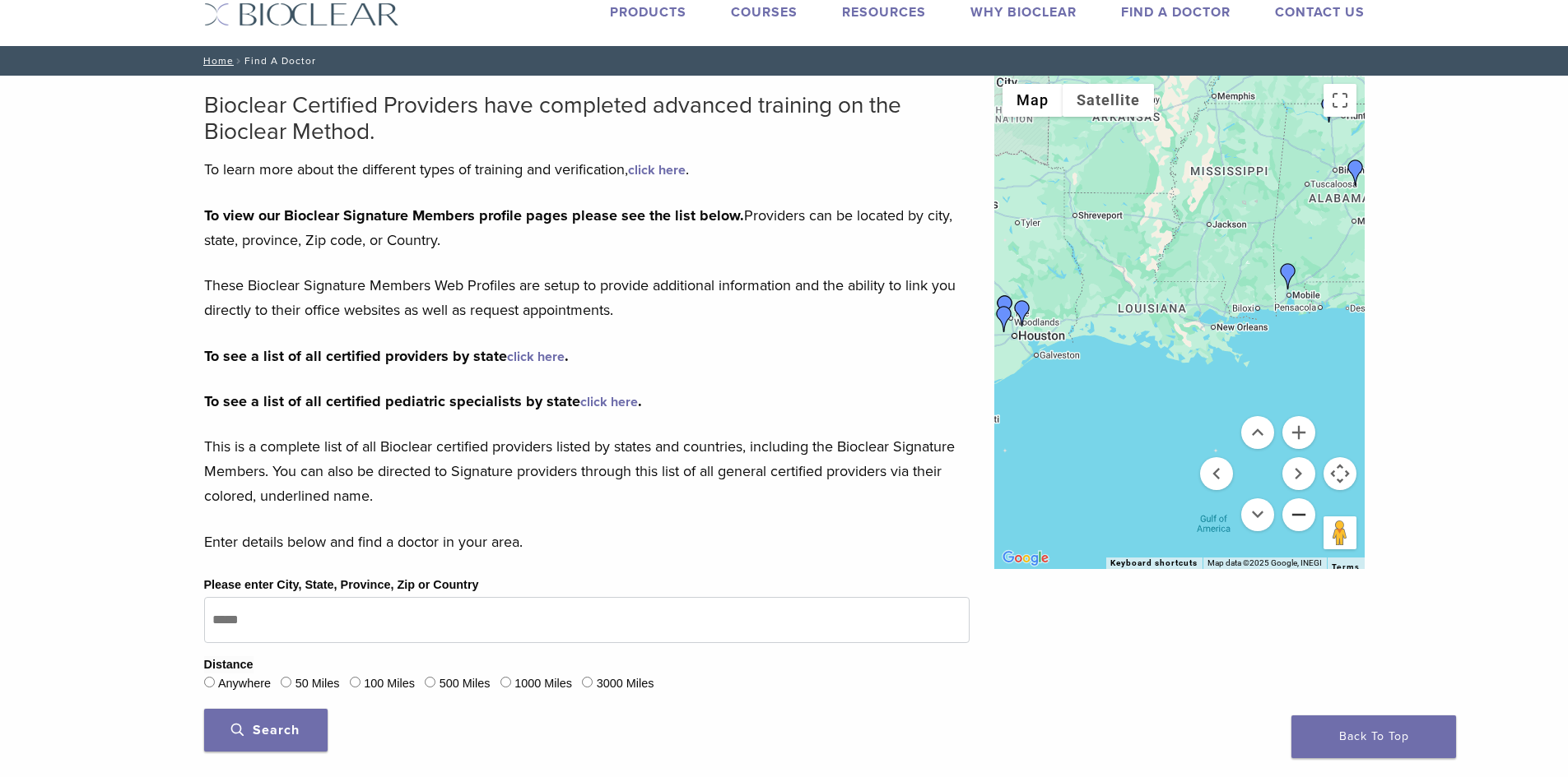
scroll to position [0, 0]
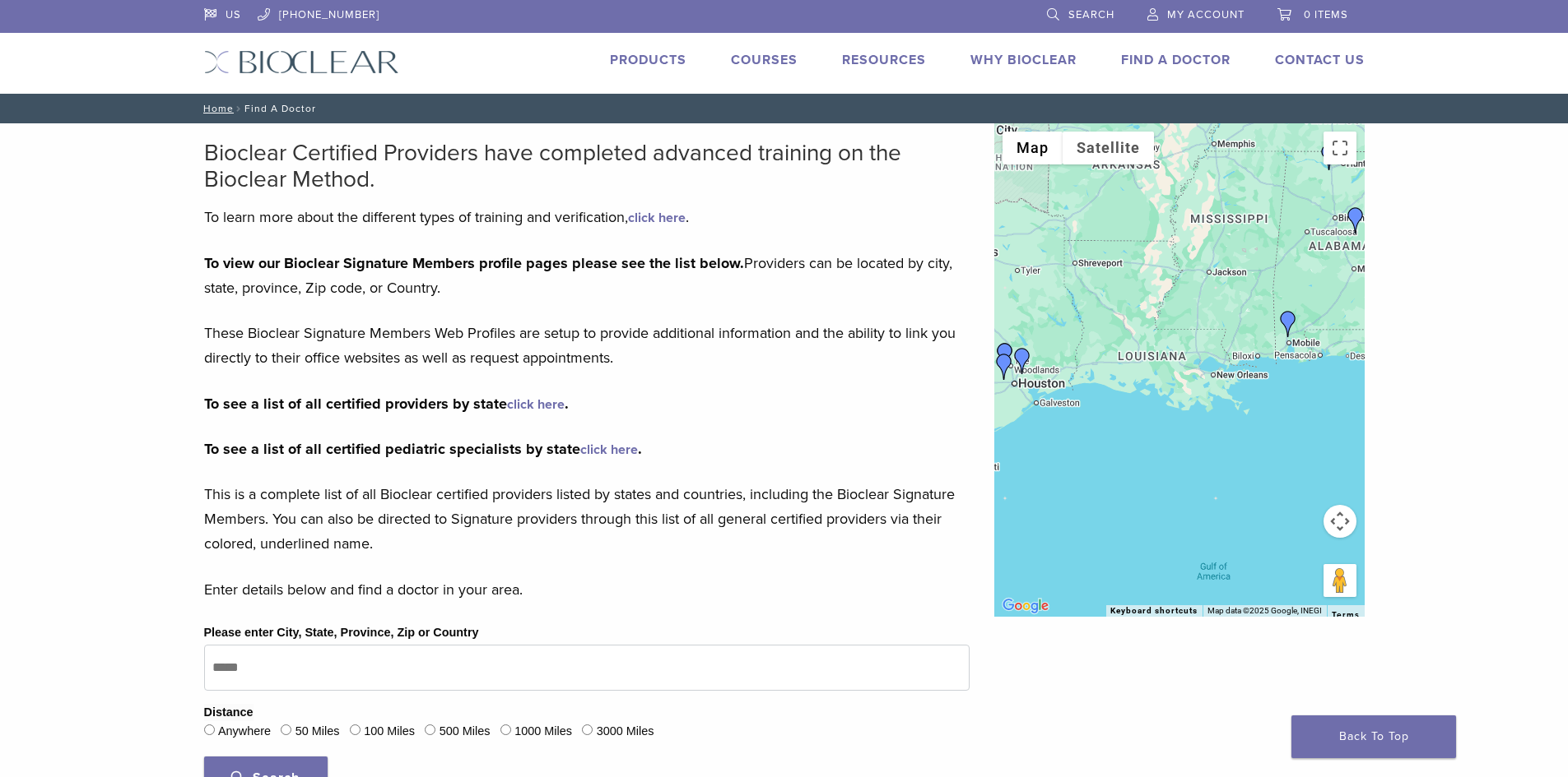
click at [1161, 60] on link "Find A Doctor" at bounding box center [1175, 59] width 110 height 16
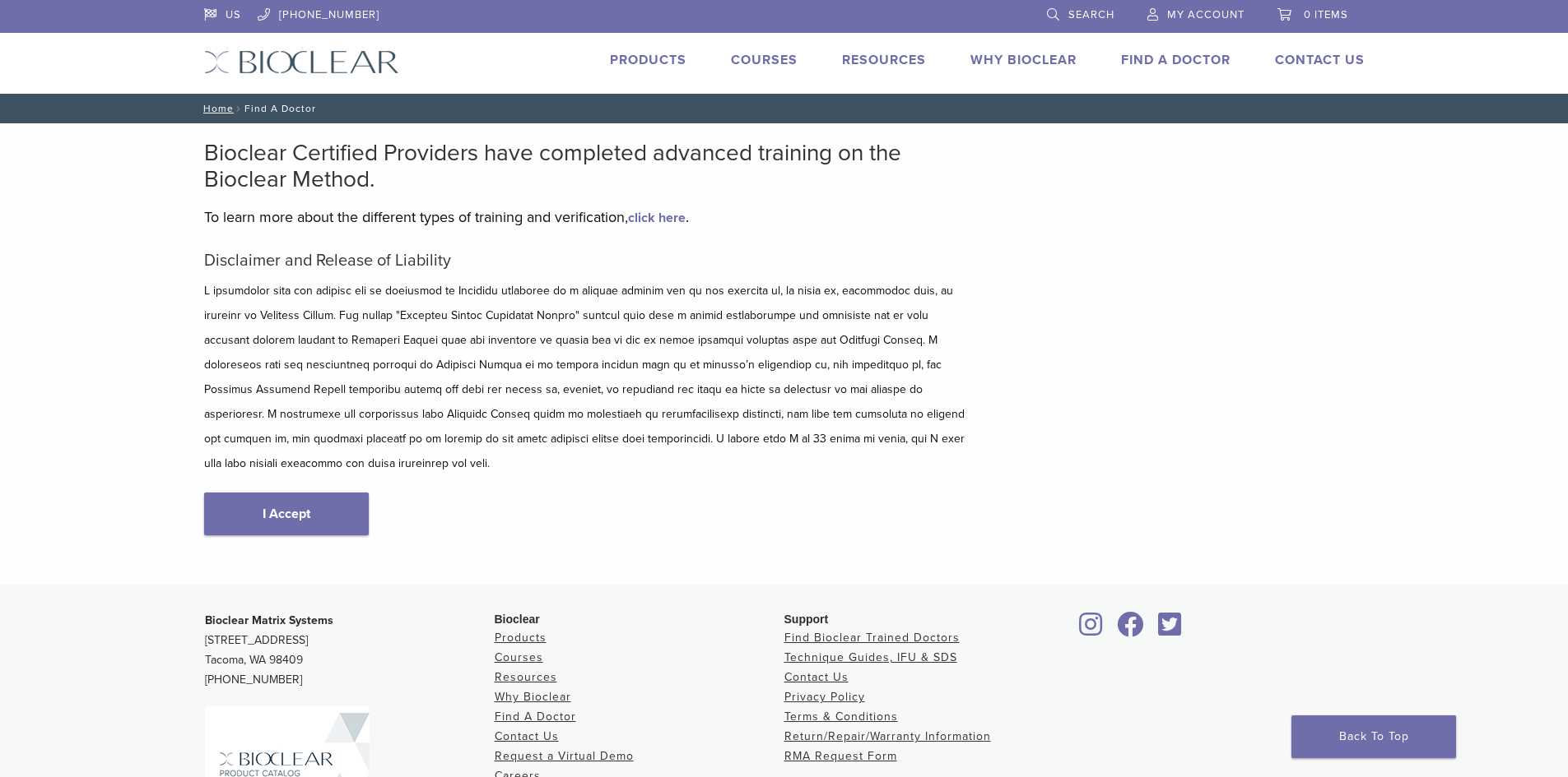
click at [673, 223] on link "click here" at bounding box center [656, 217] width 57 height 16
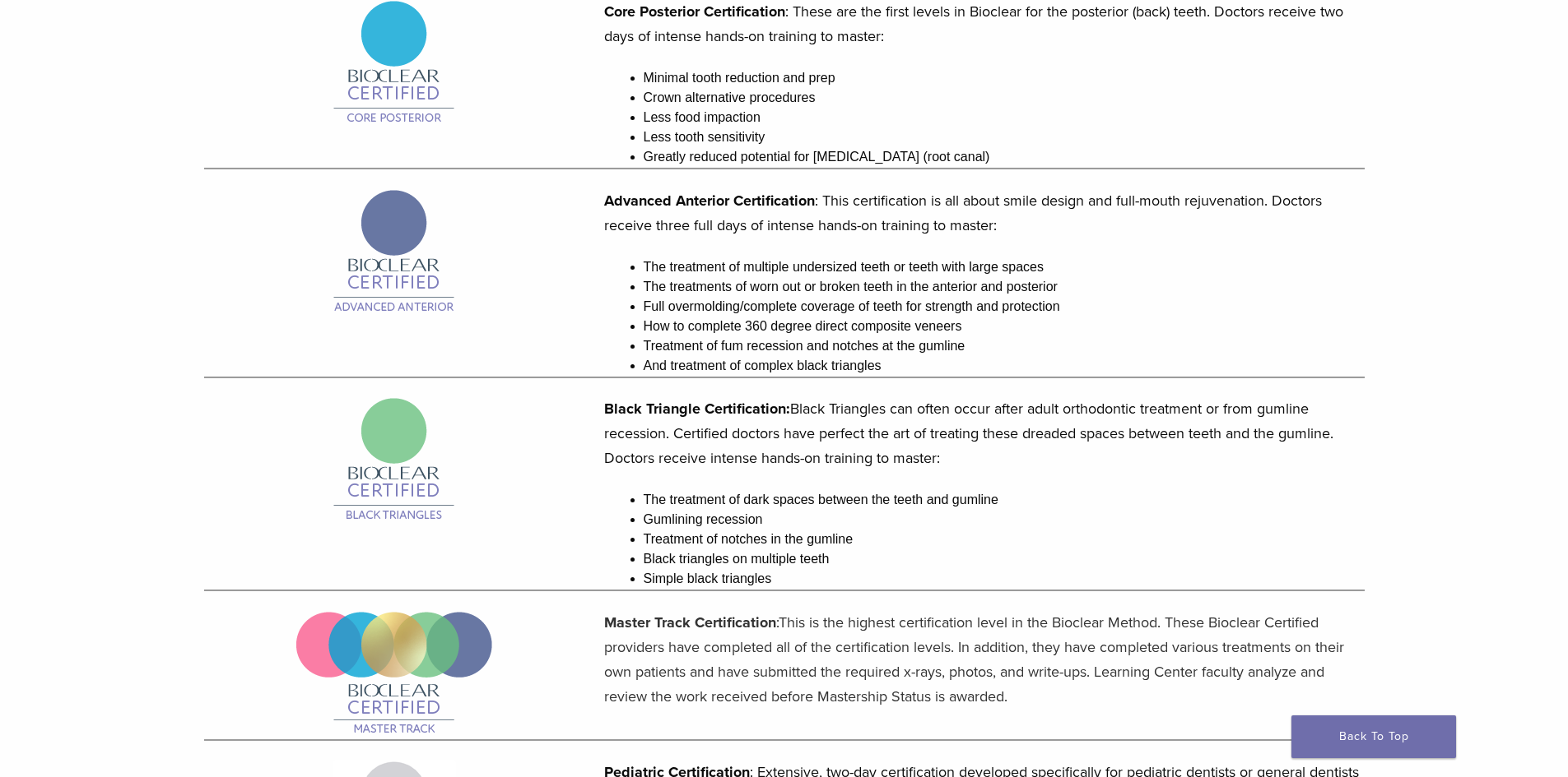
scroll to position [658, 0]
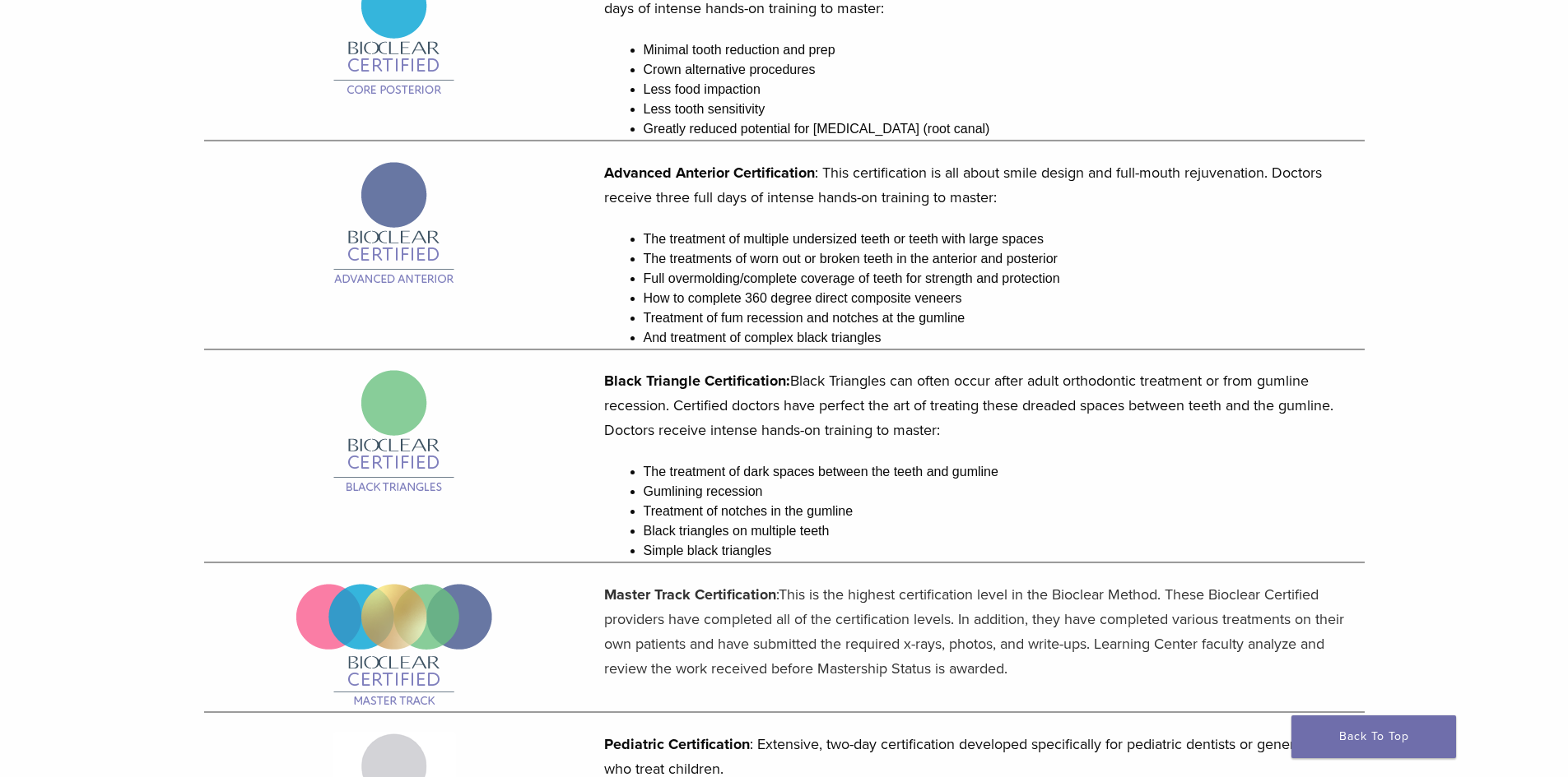
drag, startPoint x: 1173, startPoint y: 582, endPoint x: 1166, endPoint y: 567, distance: 16.6
click at [1173, 581] on div "WHAT DOES BIOCLEAR CERTIFICATION MEAN? Bioclear Certified providers have comple…" at bounding box center [784, 376] width 1185 height 1821
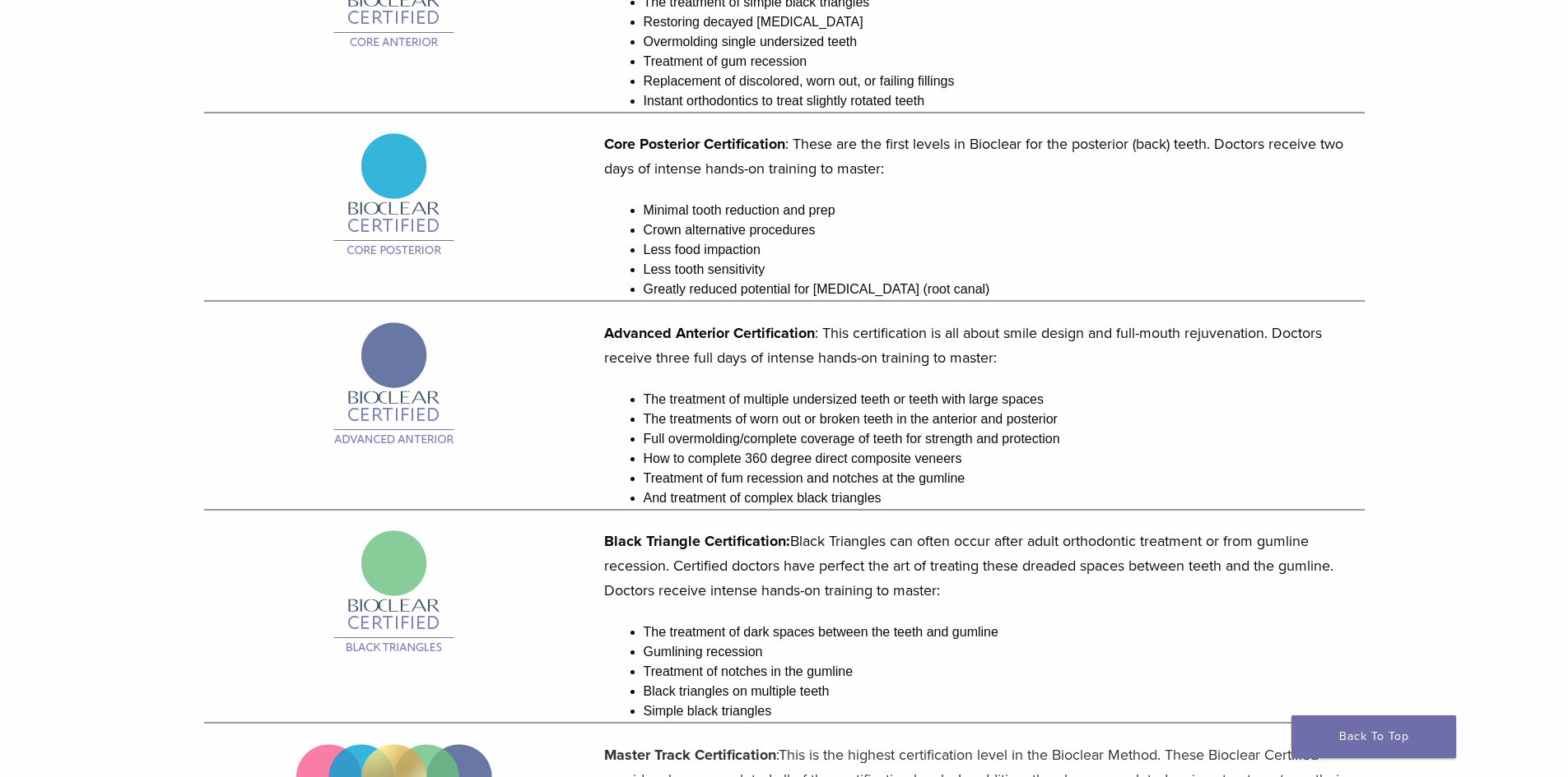
scroll to position [247, 0]
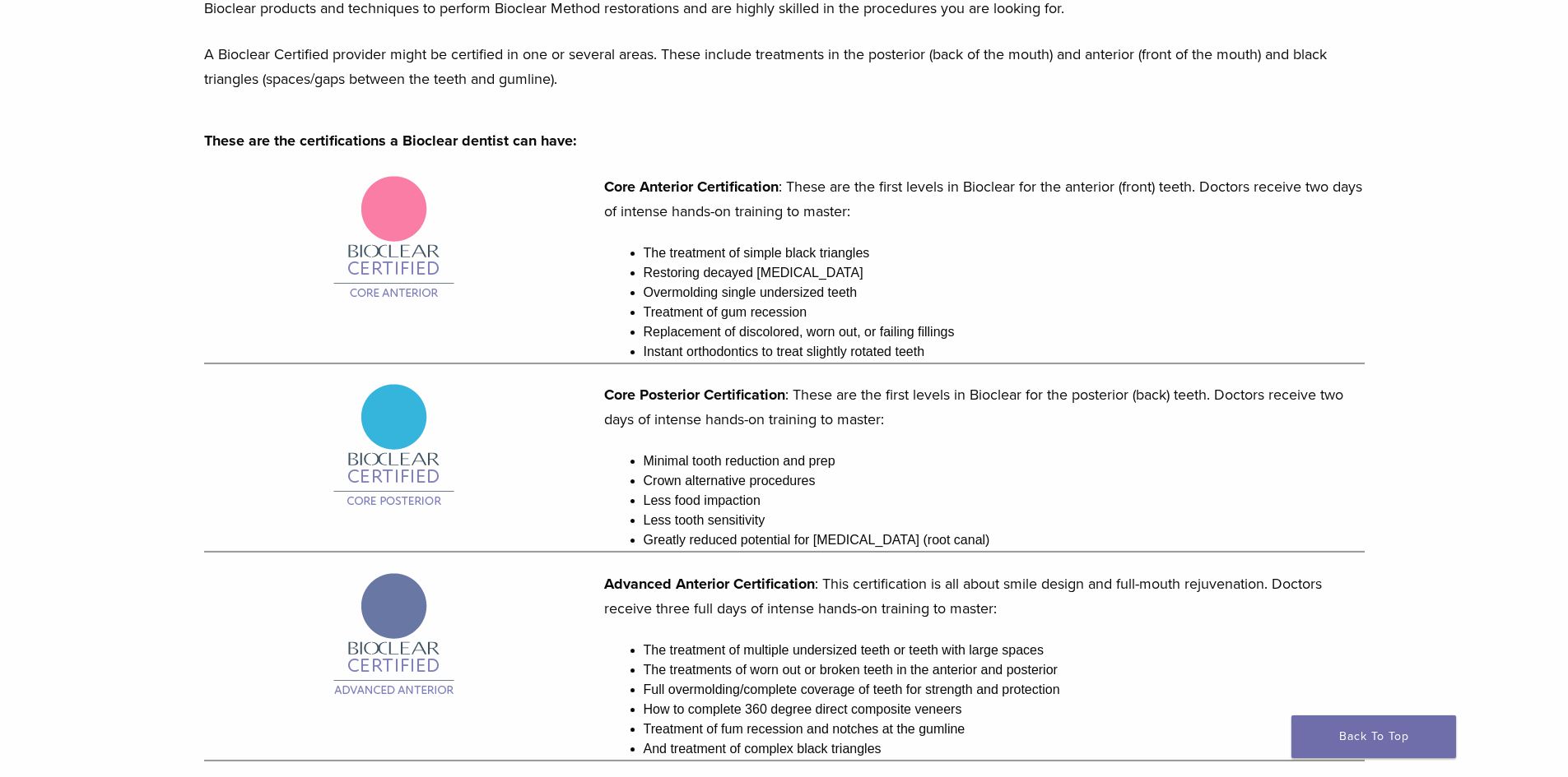
click at [1001, 483] on li "Crown alternative procedures" at bounding box center [1004, 481] width 721 height 20
